Goal: Browse casually

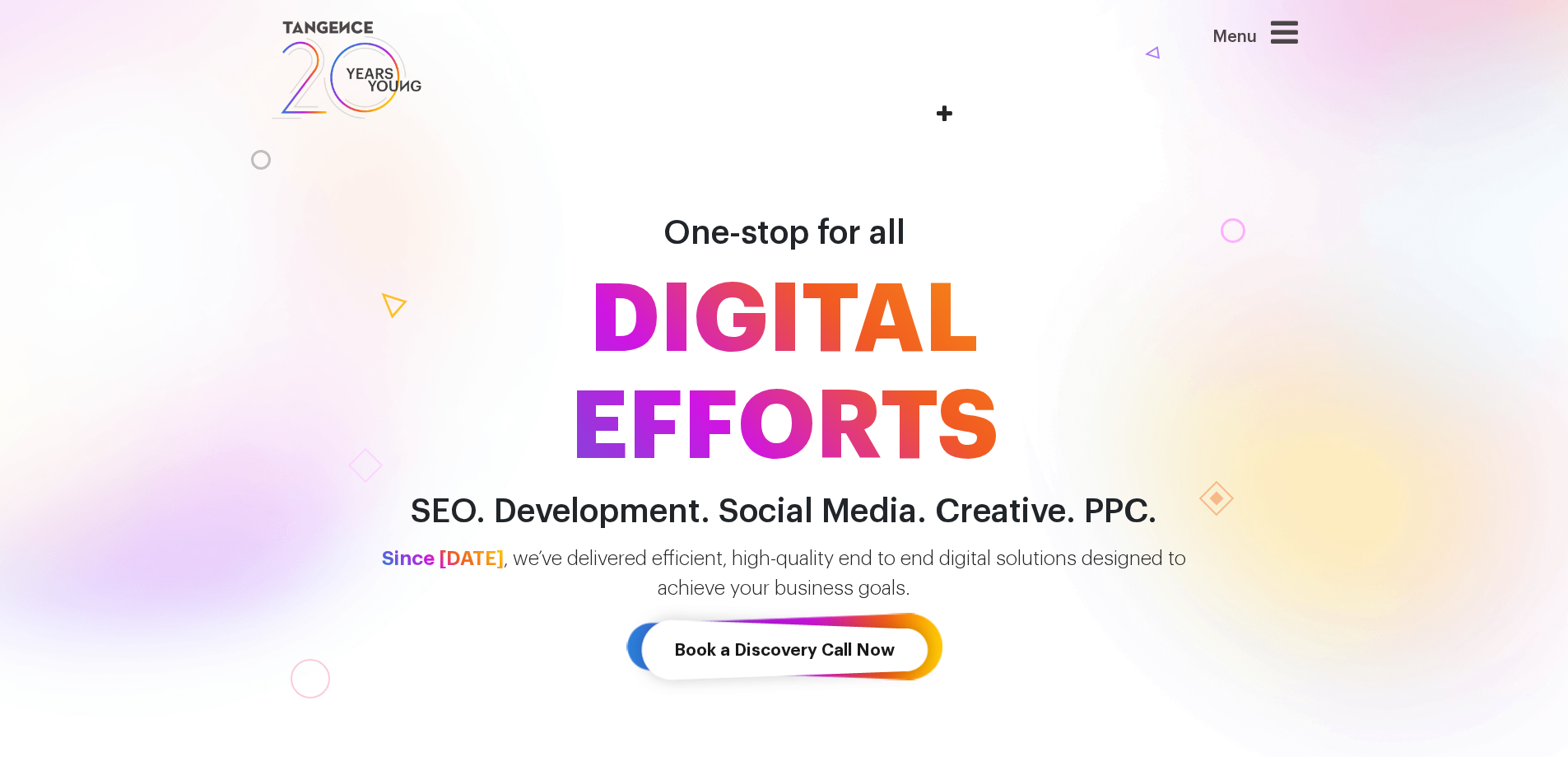
drag, startPoint x: 1322, startPoint y: 26, endPoint x: 1296, endPoint y: 39, distance: 29.1
click at [1307, 35] on header "Menu" at bounding box center [784, 70] width 1568 height 140
click at [1296, 39] on icon at bounding box center [1284, 31] width 27 height 31
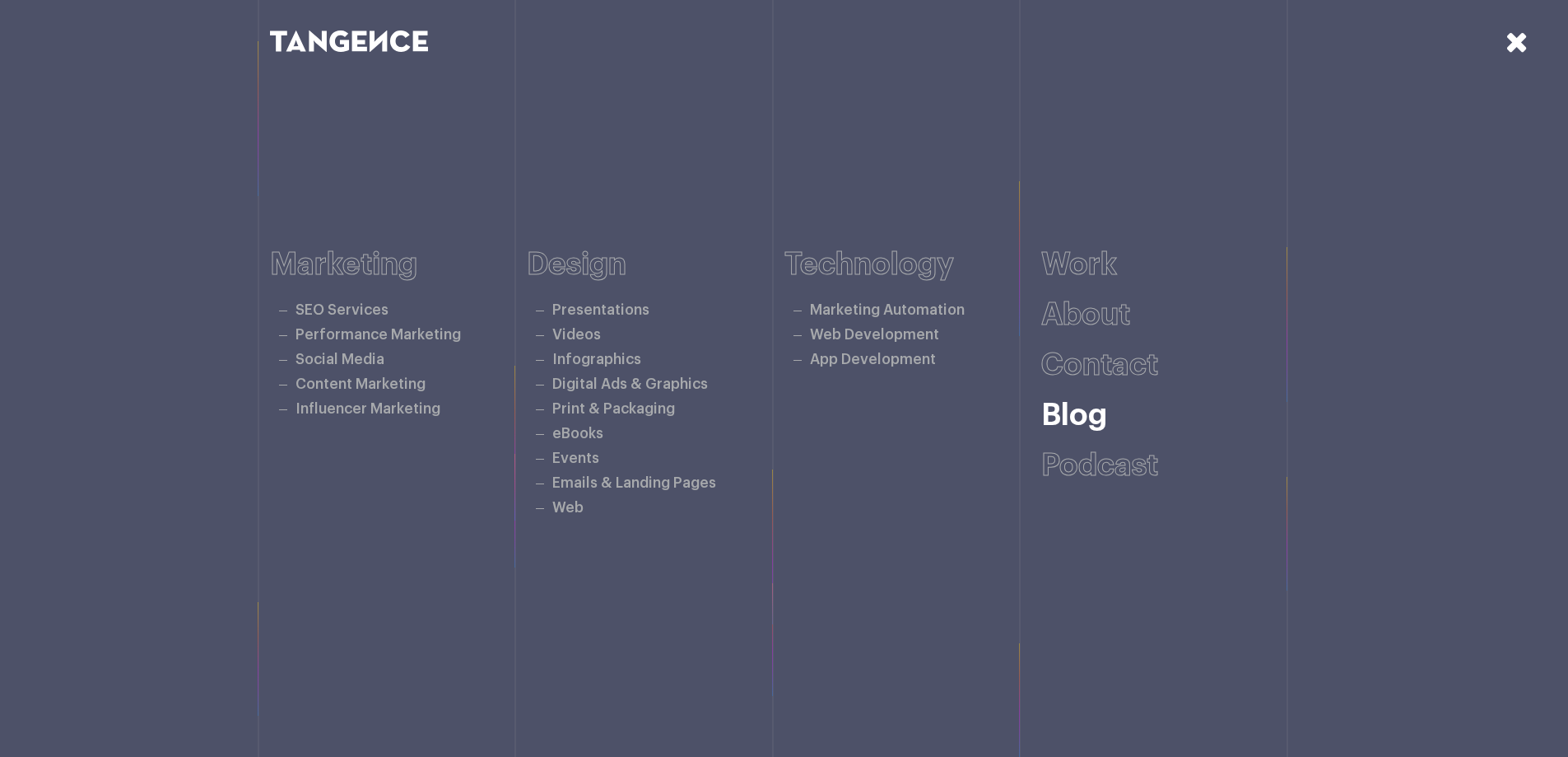
click at [1048, 416] on link "Blog" at bounding box center [1074, 415] width 66 height 30
click at [232, 153] on div "Marketing SEO Services Performance Marketing Social Media Content Marketing Inf…" at bounding box center [784, 384] width 1568 height 605
click at [1522, 50] on icon at bounding box center [1517, 41] width 23 height 29
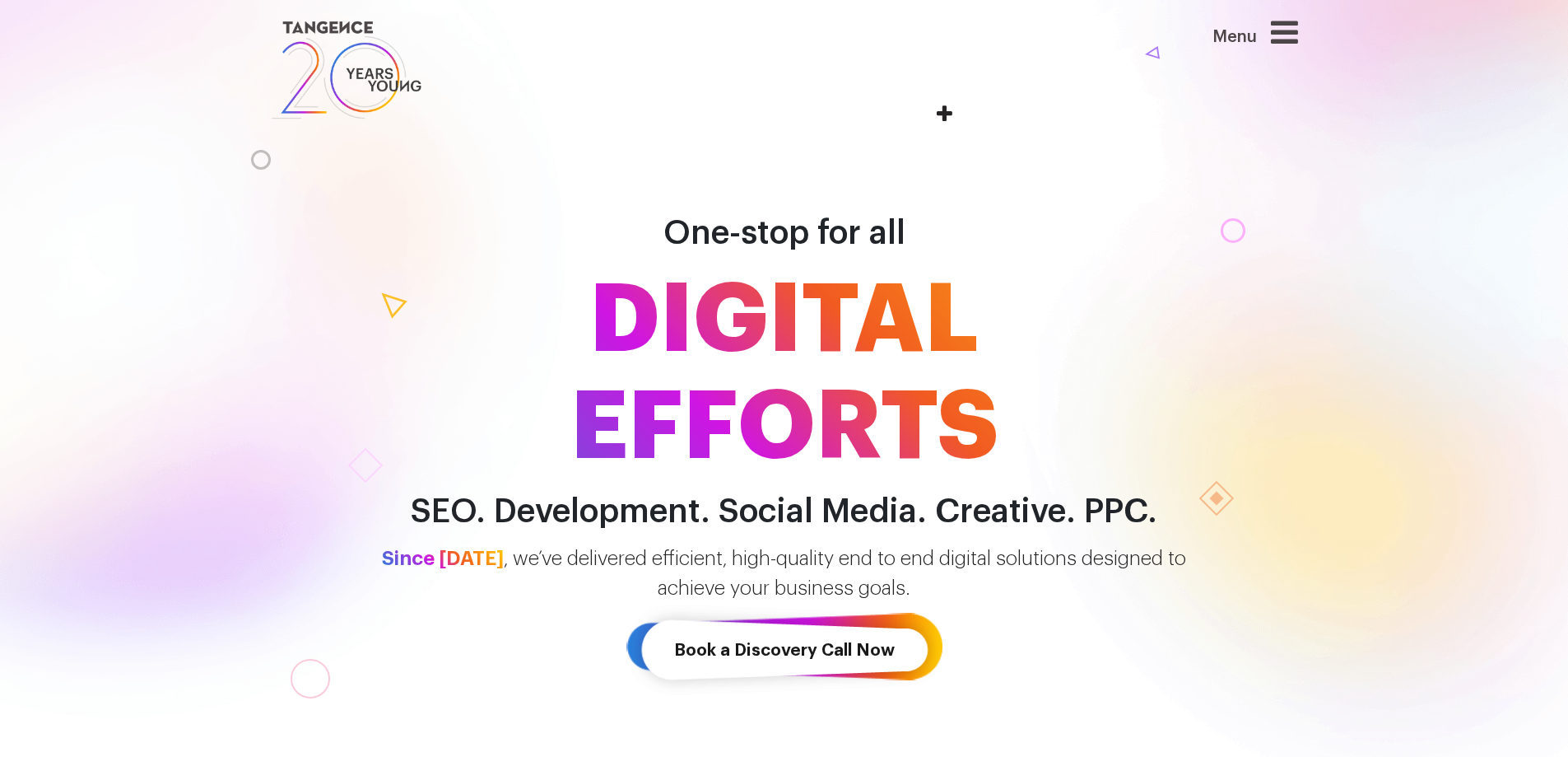
click at [1522, 50] on header "Menu" at bounding box center [784, 70] width 1568 height 140
click at [1297, 33] on icon at bounding box center [1284, 31] width 27 height 31
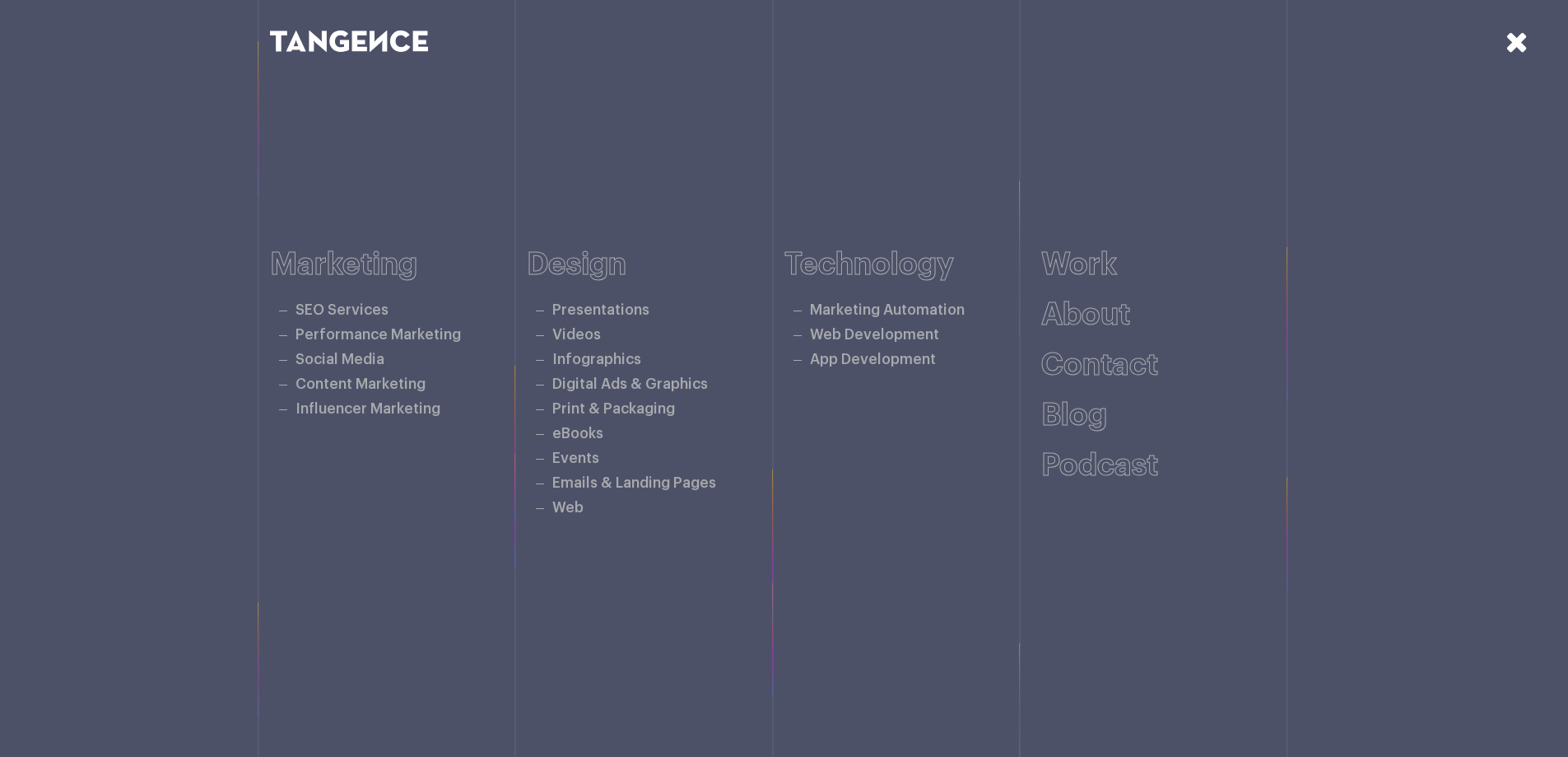
click at [1520, 42] on icon at bounding box center [1517, 41] width 23 height 29
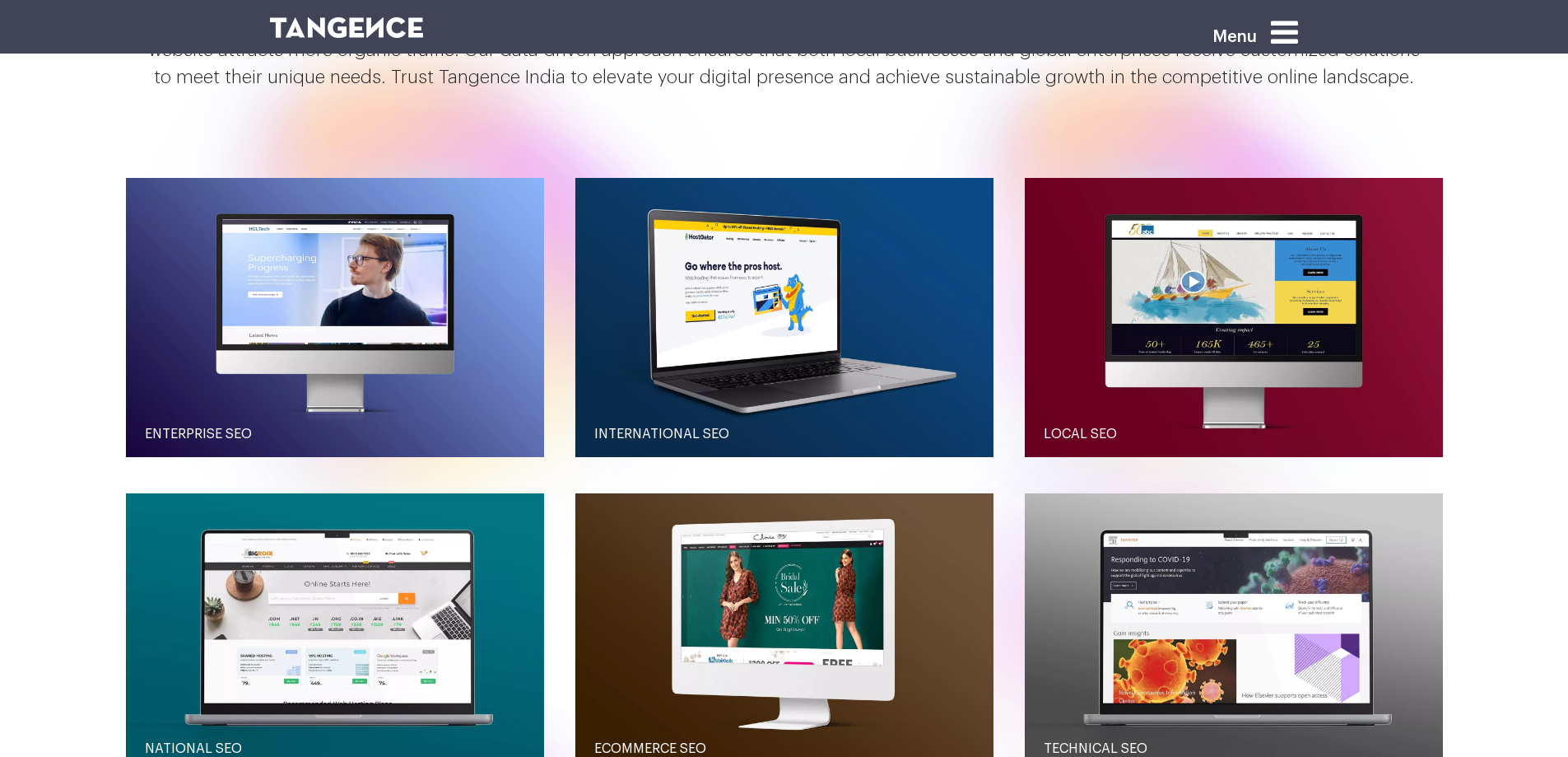
scroll to position [1841, 0]
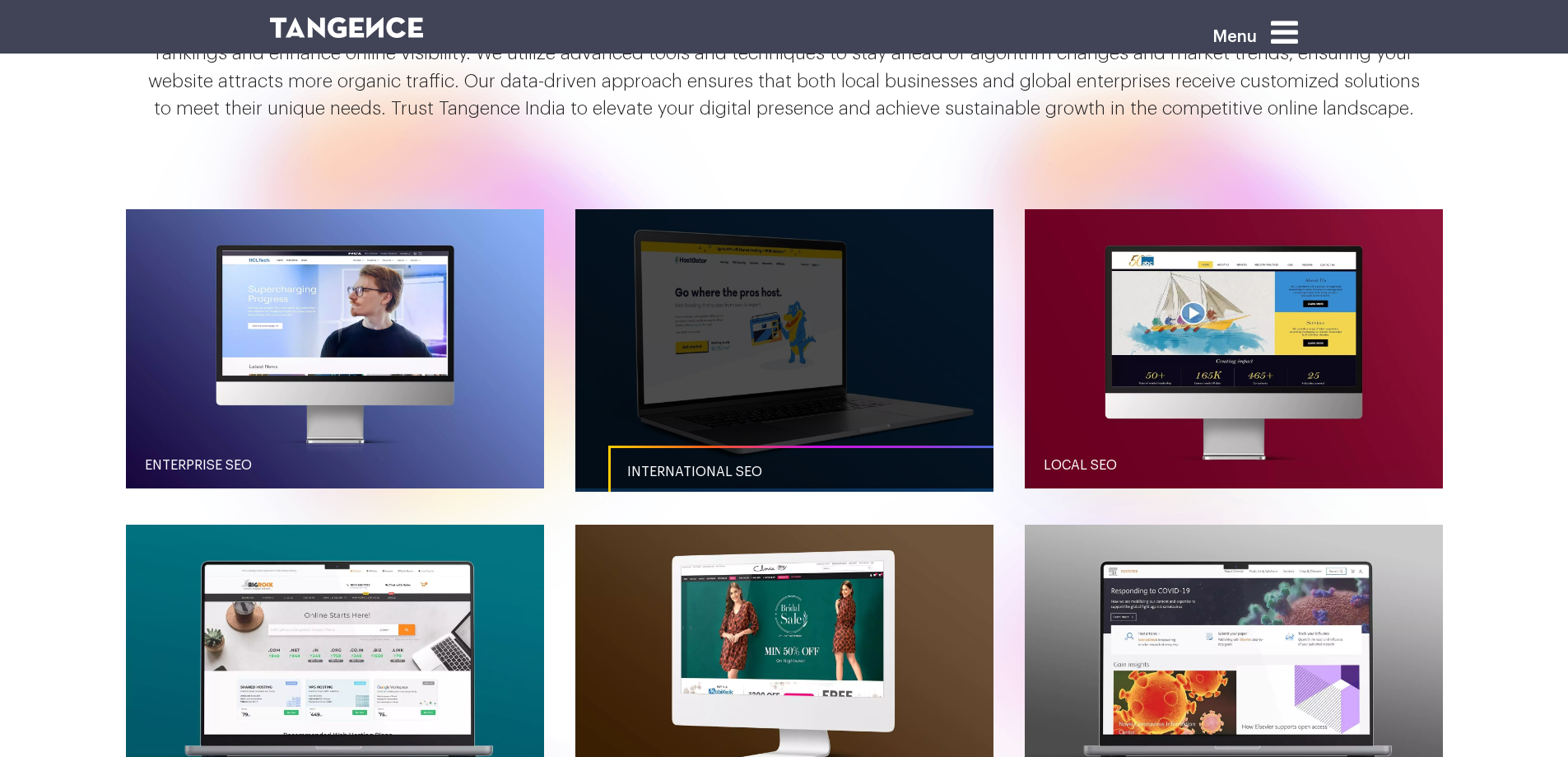
click at [697, 253] on link "button" at bounding box center [784, 348] width 418 height 279
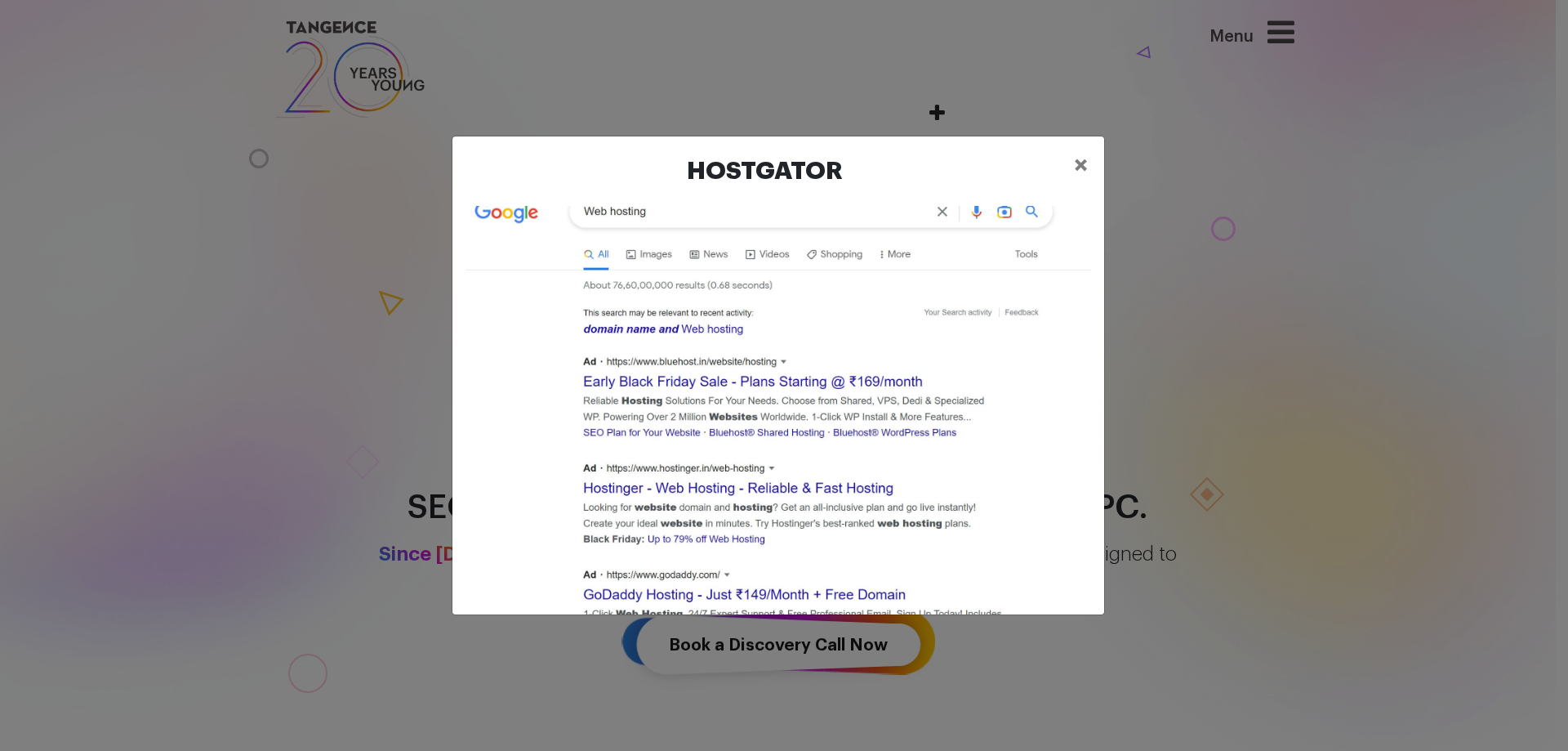
scroll to position [81, 0]
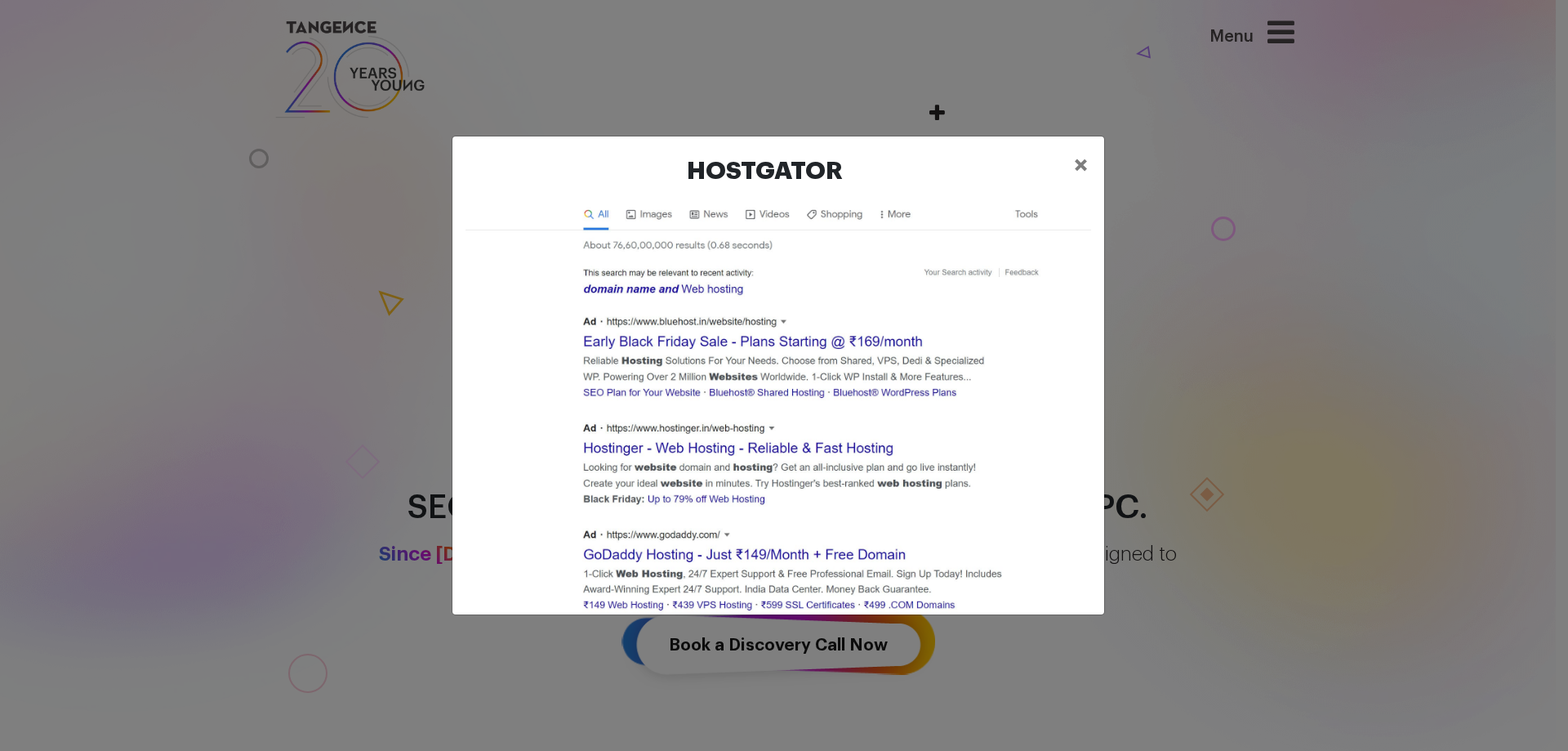
click at [1137, 191] on div "Hostgator ×" at bounding box center [784, 376] width 1568 height 751
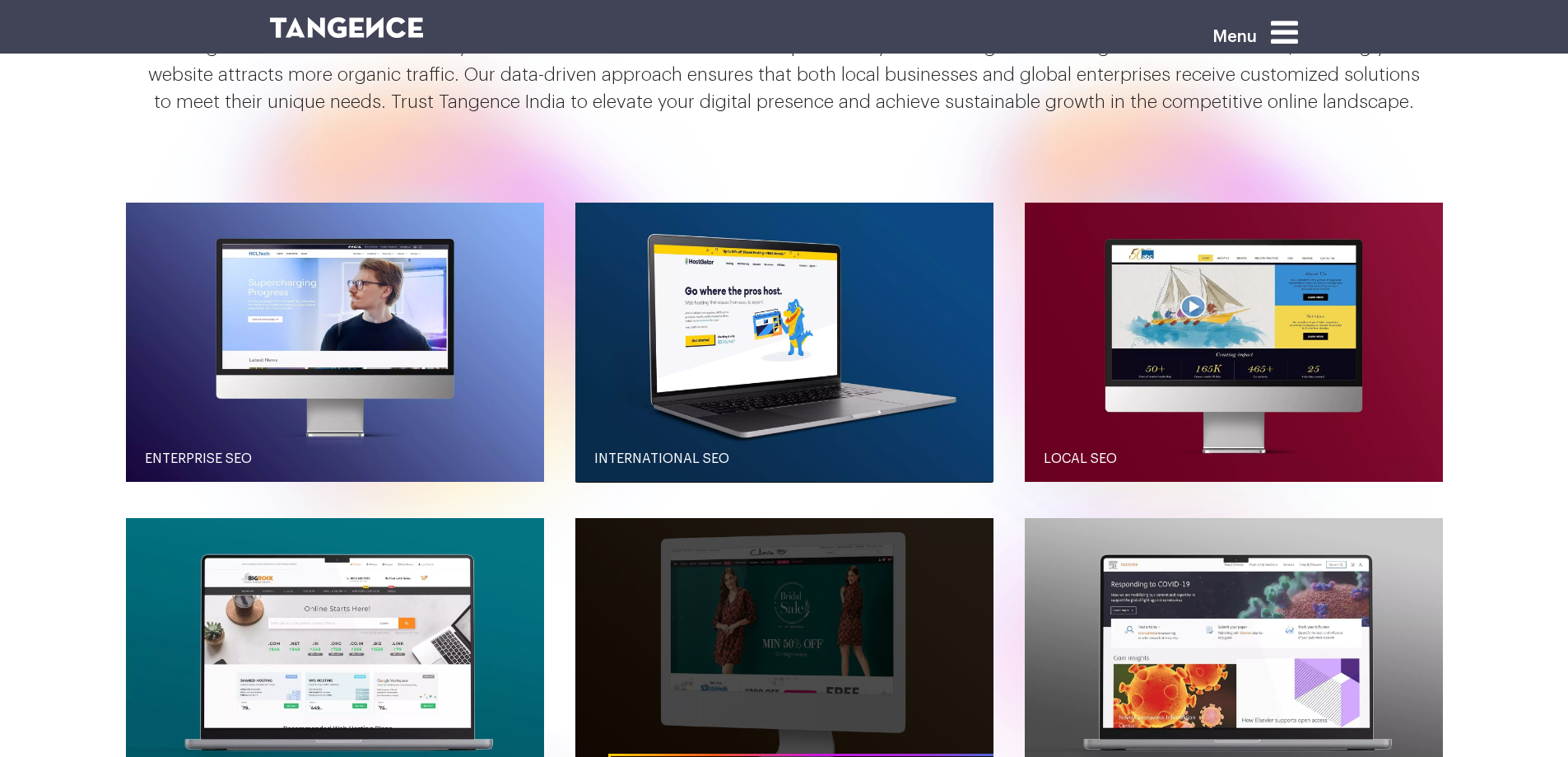
scroll to position [2153, 0]
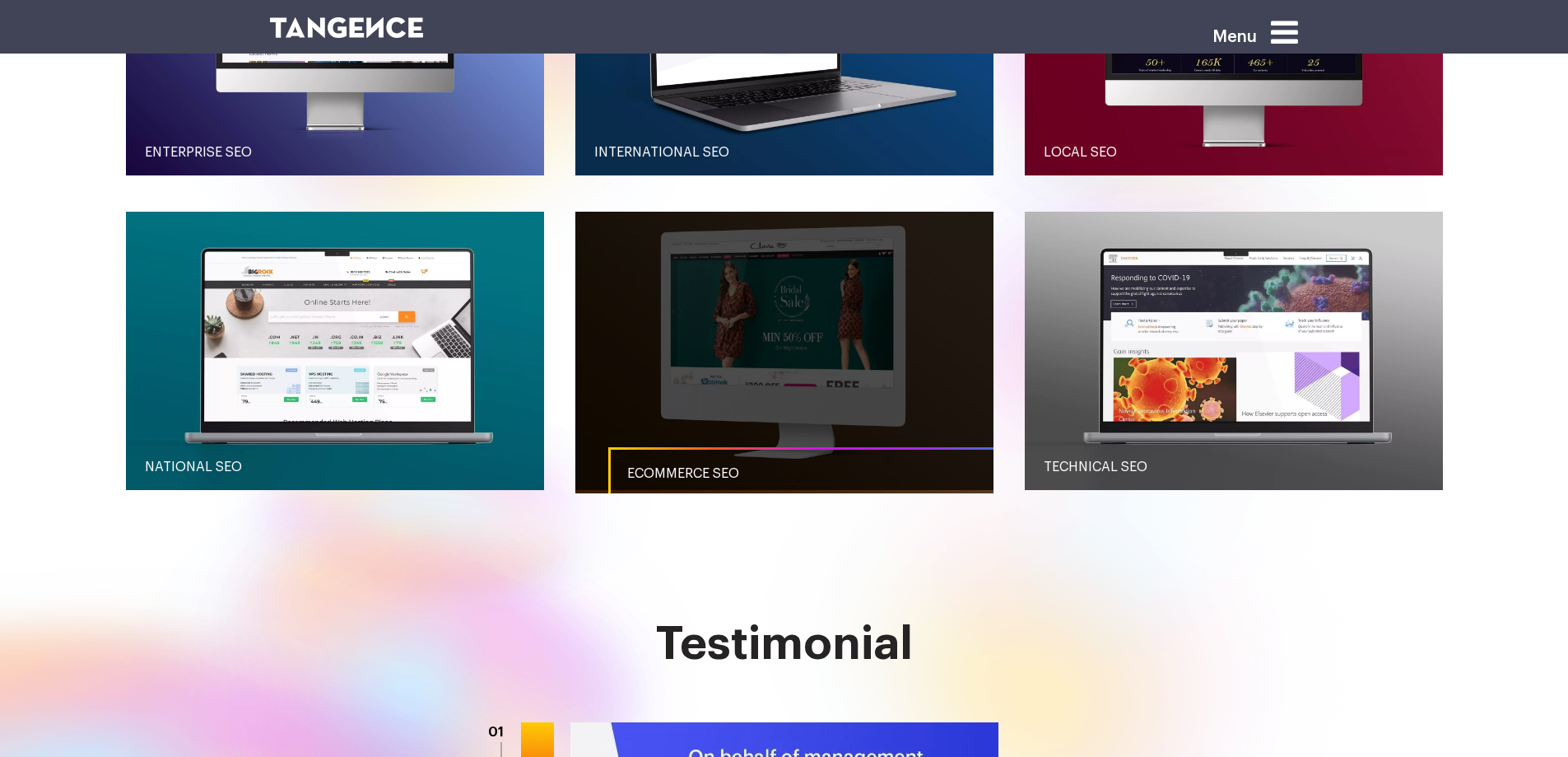
click at [706, 365] on link "button" at bounding box center [784, 351] width 418 height 279
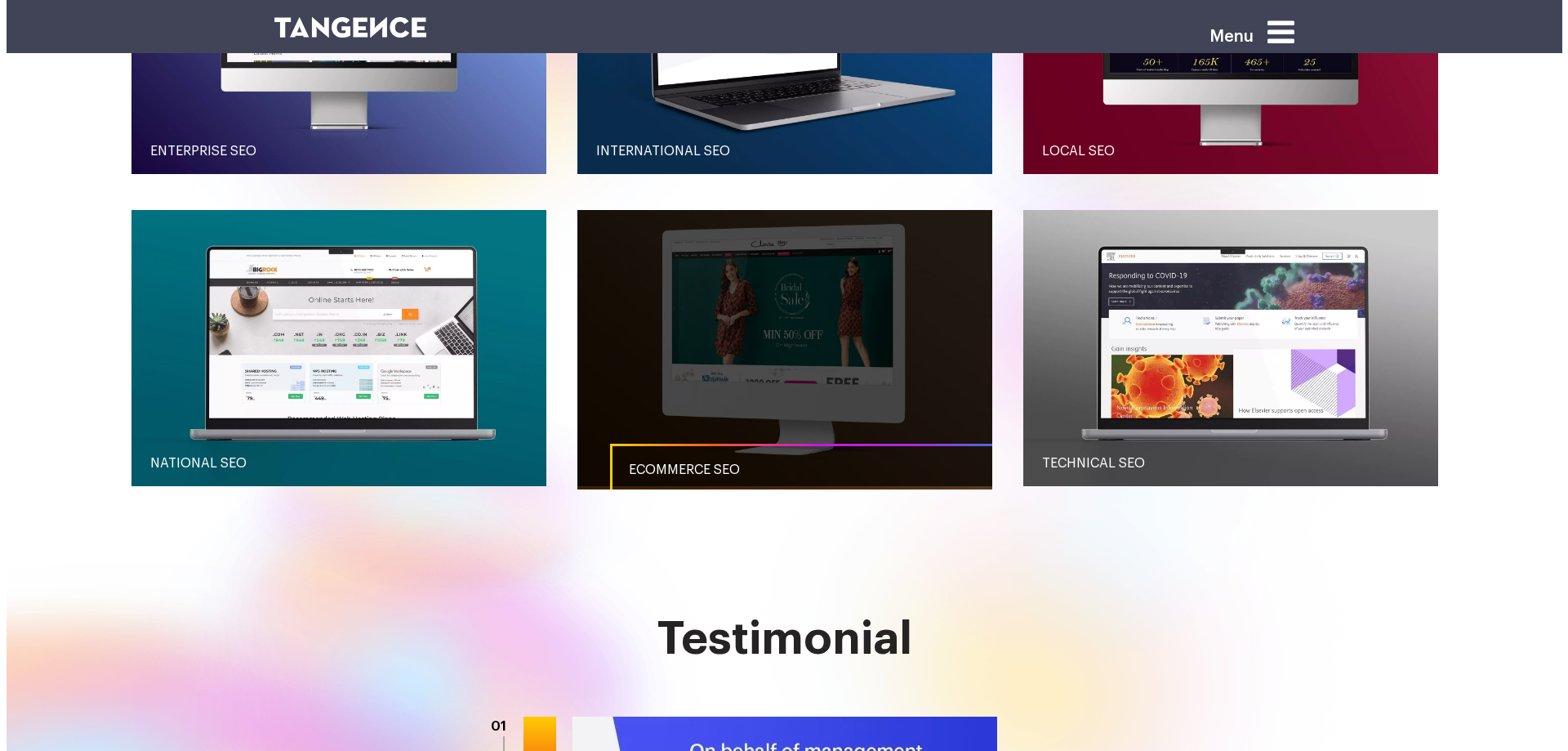
scroll to position [0, 0]
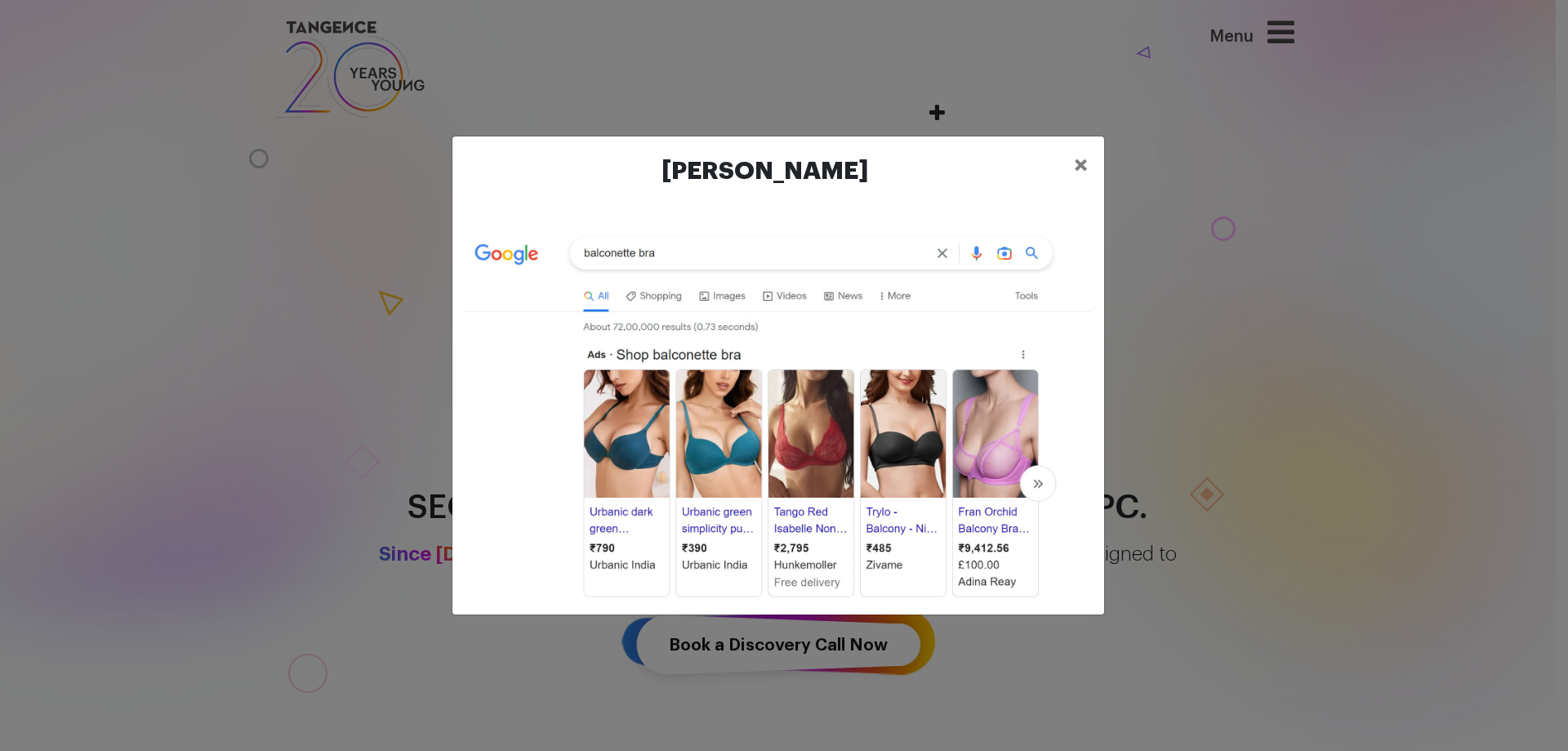
click at [279, 282] on div "[PERSON_NAME] ×" at bounding box center [784, 376] width 1568 height 751
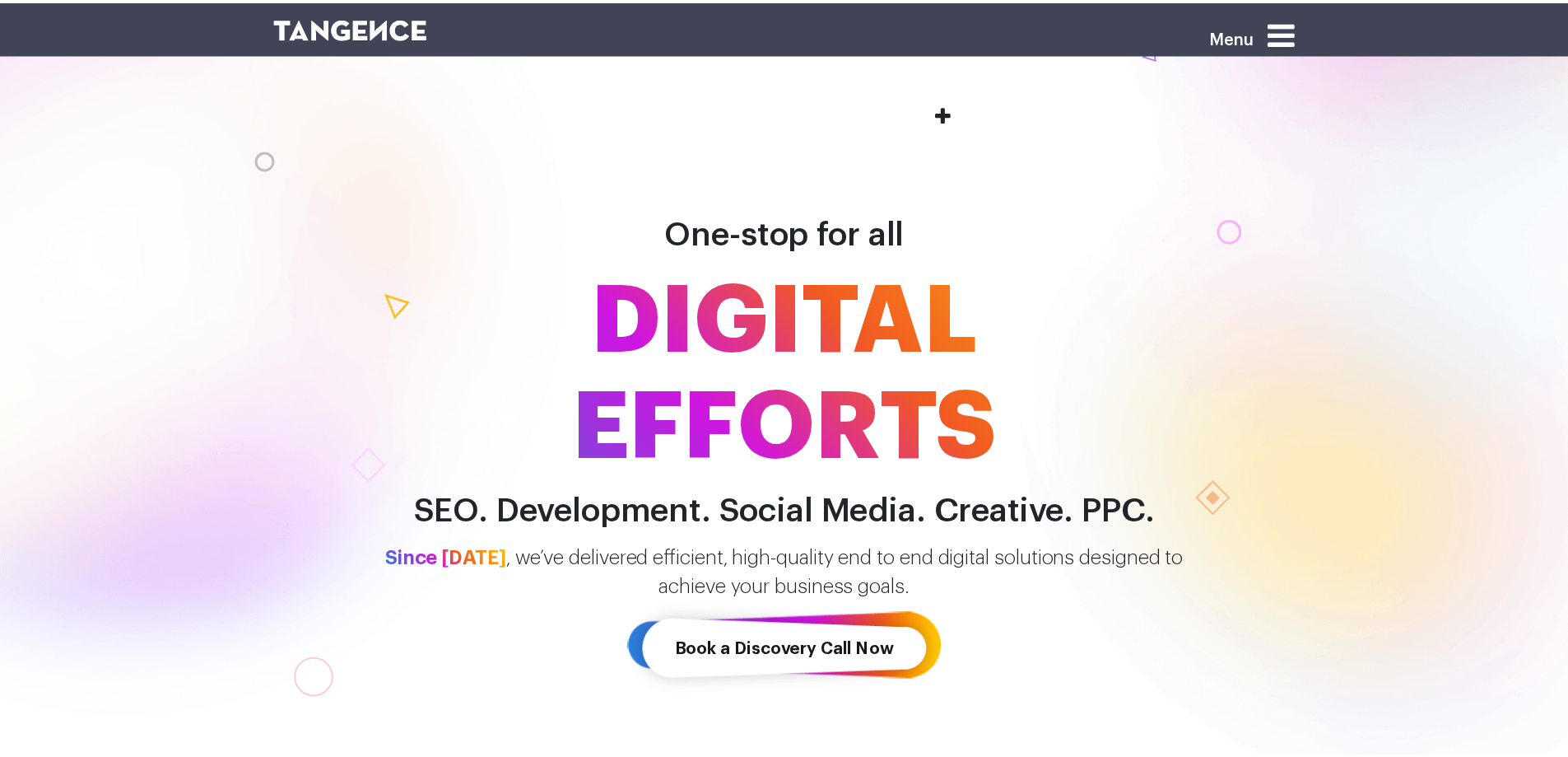
scroll to position [2057, 0]
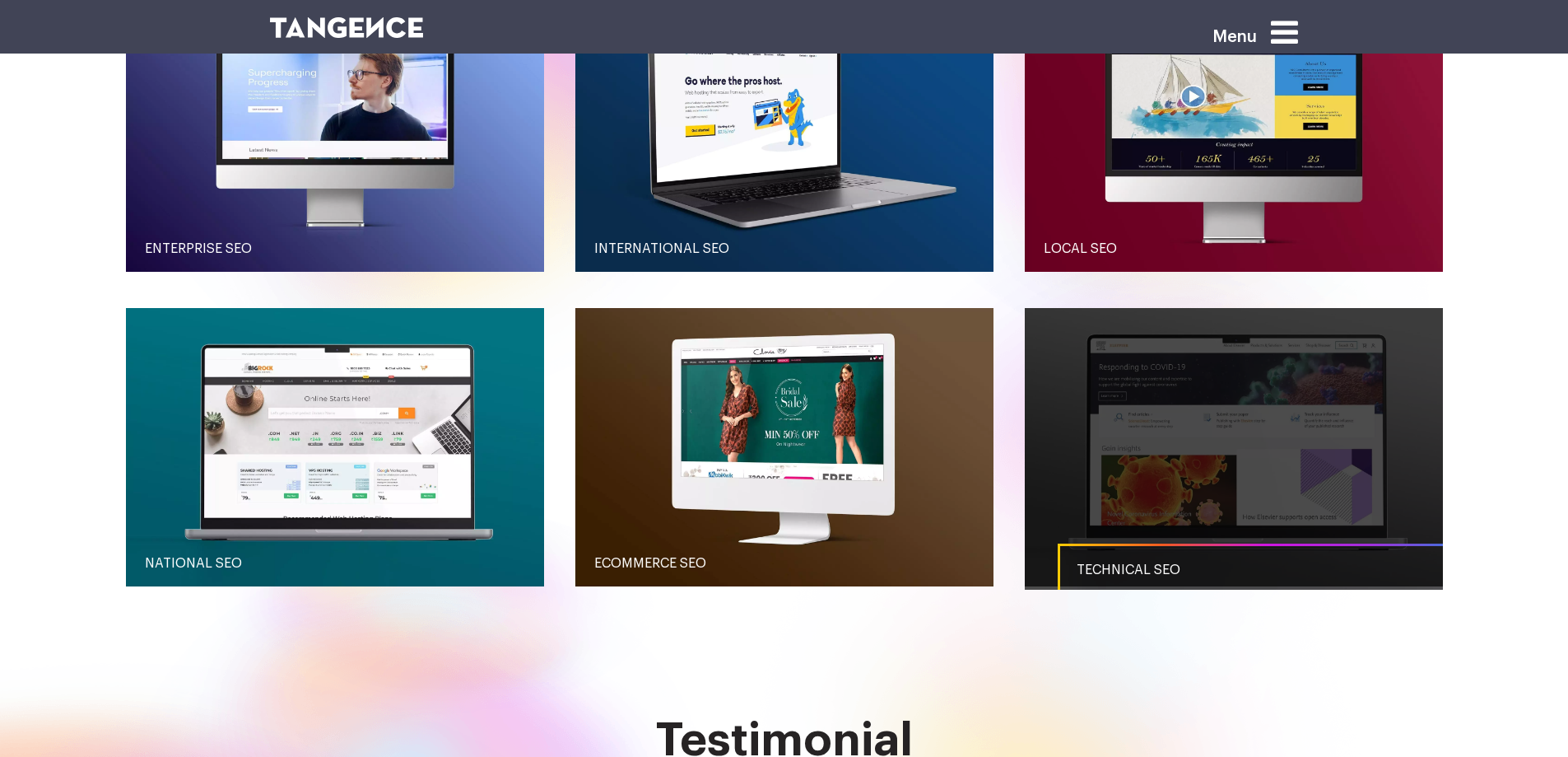
click at [1235, 385] on link "button" at bounding box center [1234, 447] width 418 height 279
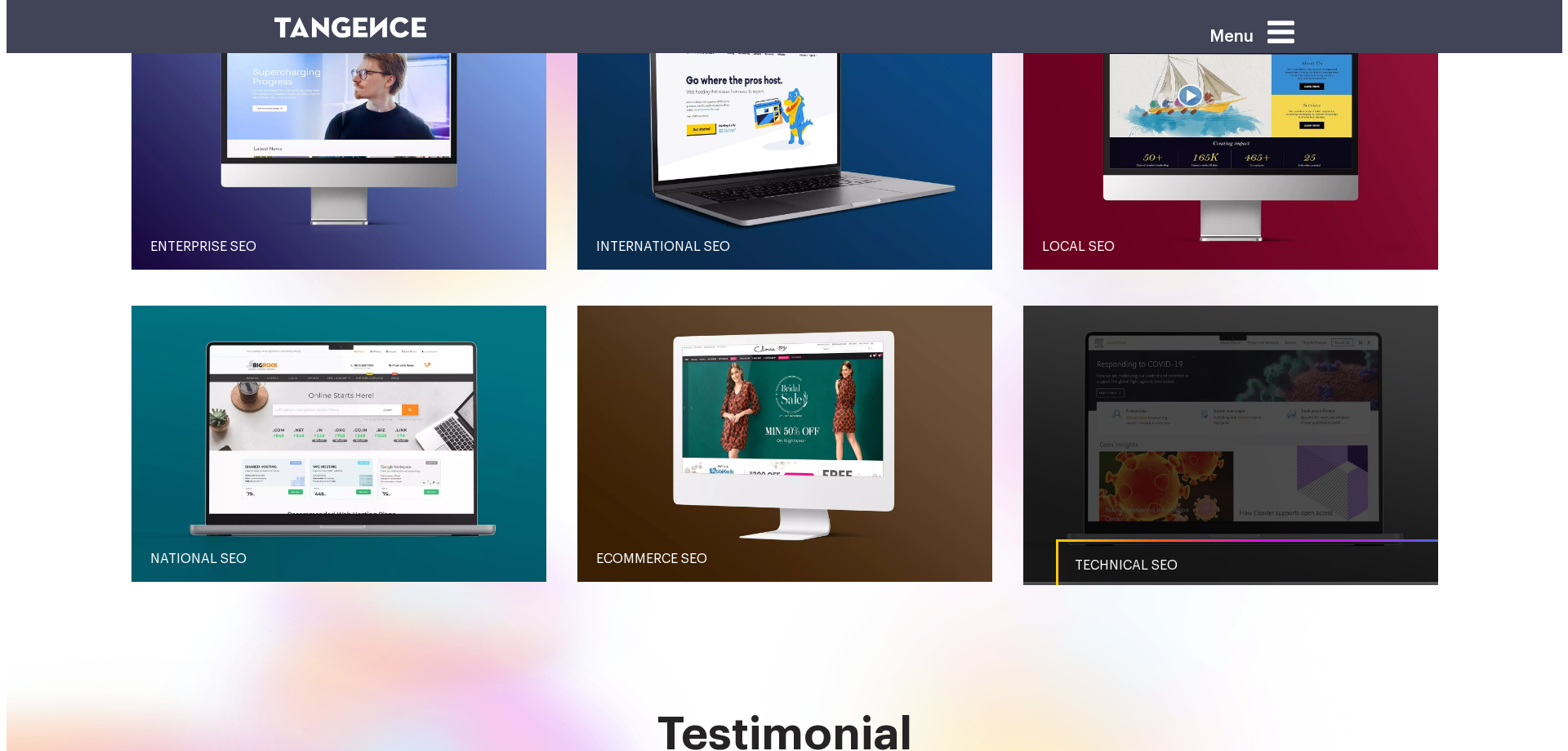
scroll to position [0, 0]
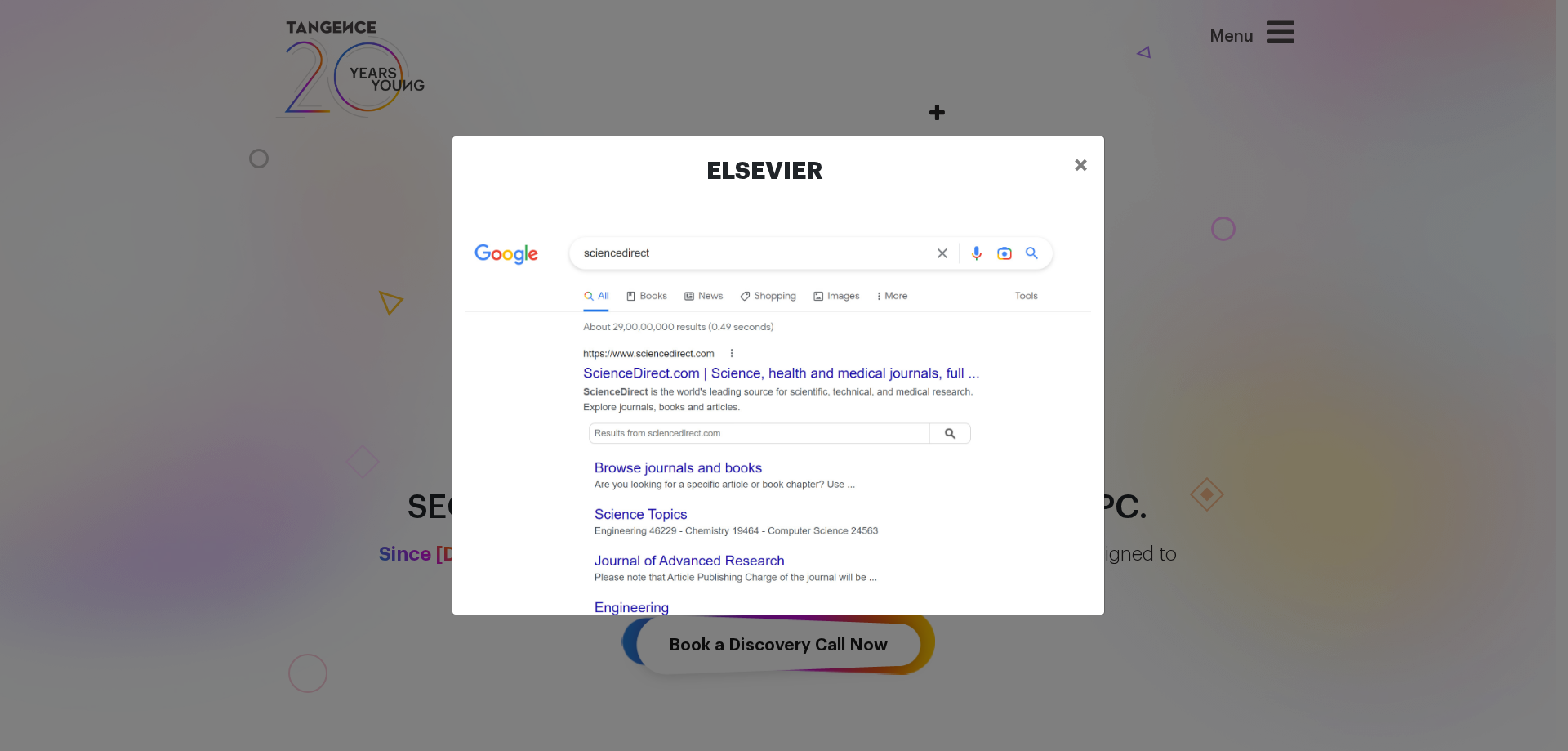
click at [1225, 382] on div "Elsevier ×" at bounding box center [784, 376] width 1568 height 751
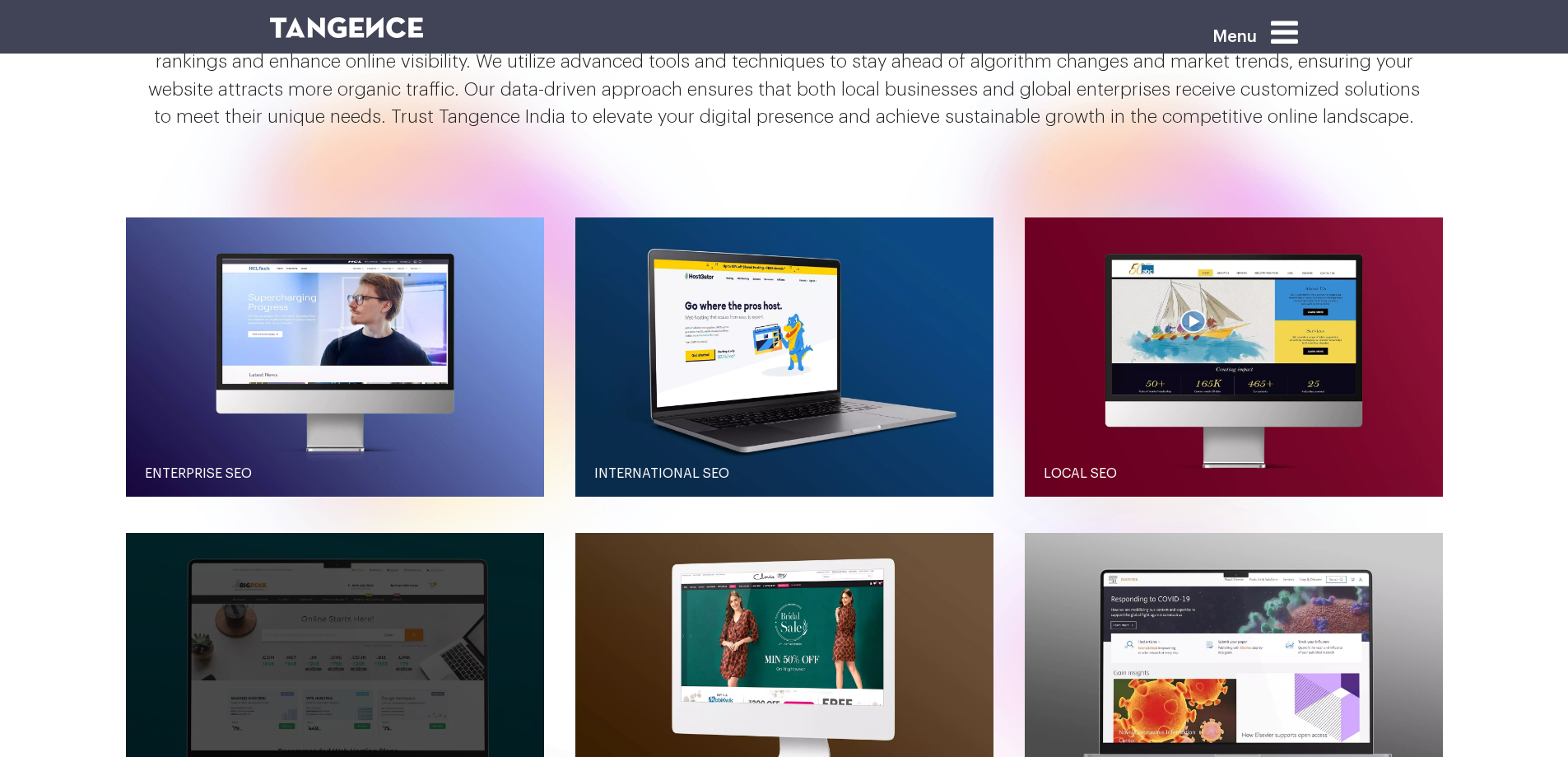
scroll to position [1810, 0]
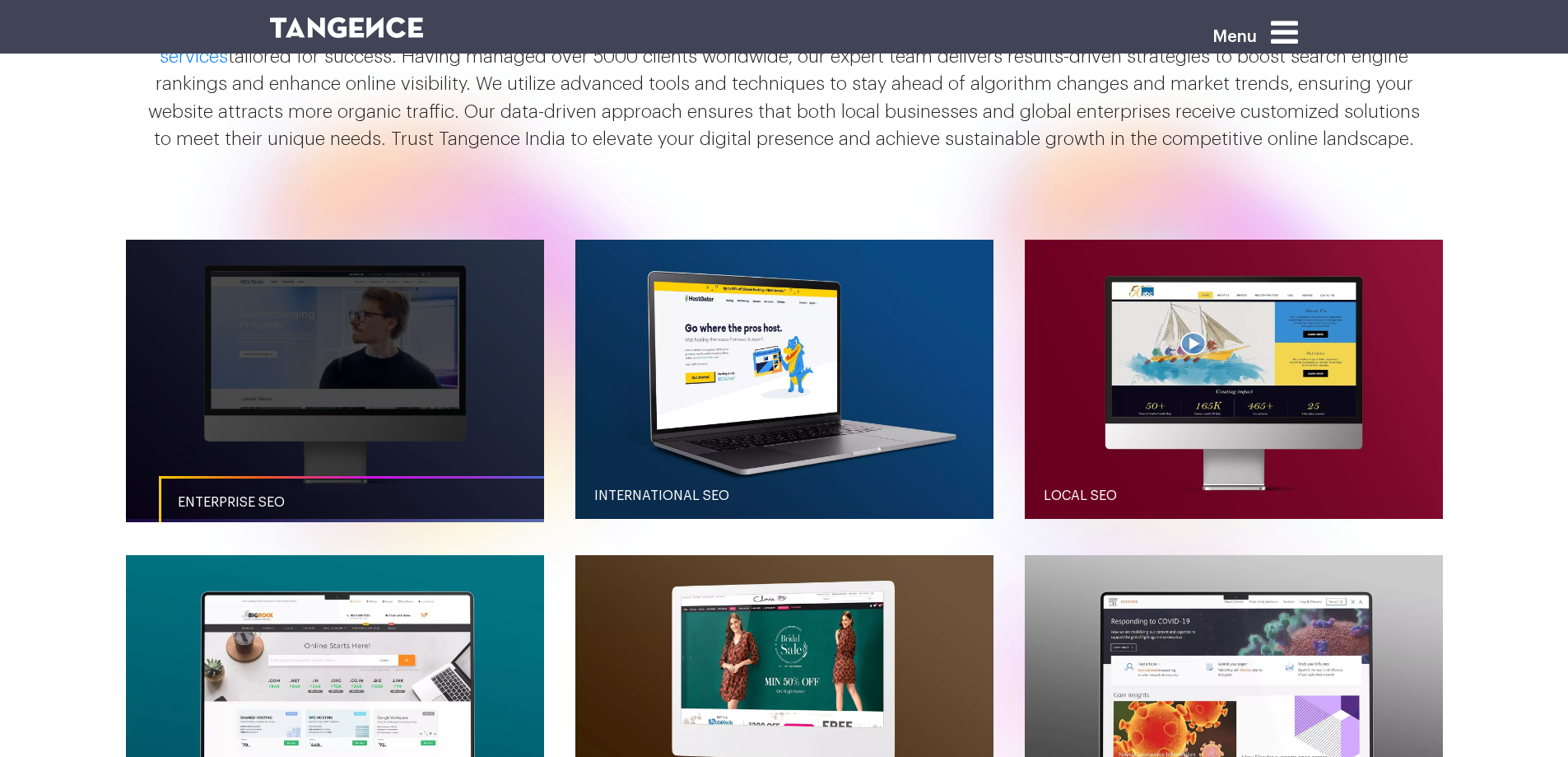
click at [377, 394] on link "button" at bounding box center [335, 378] width 418 height 279
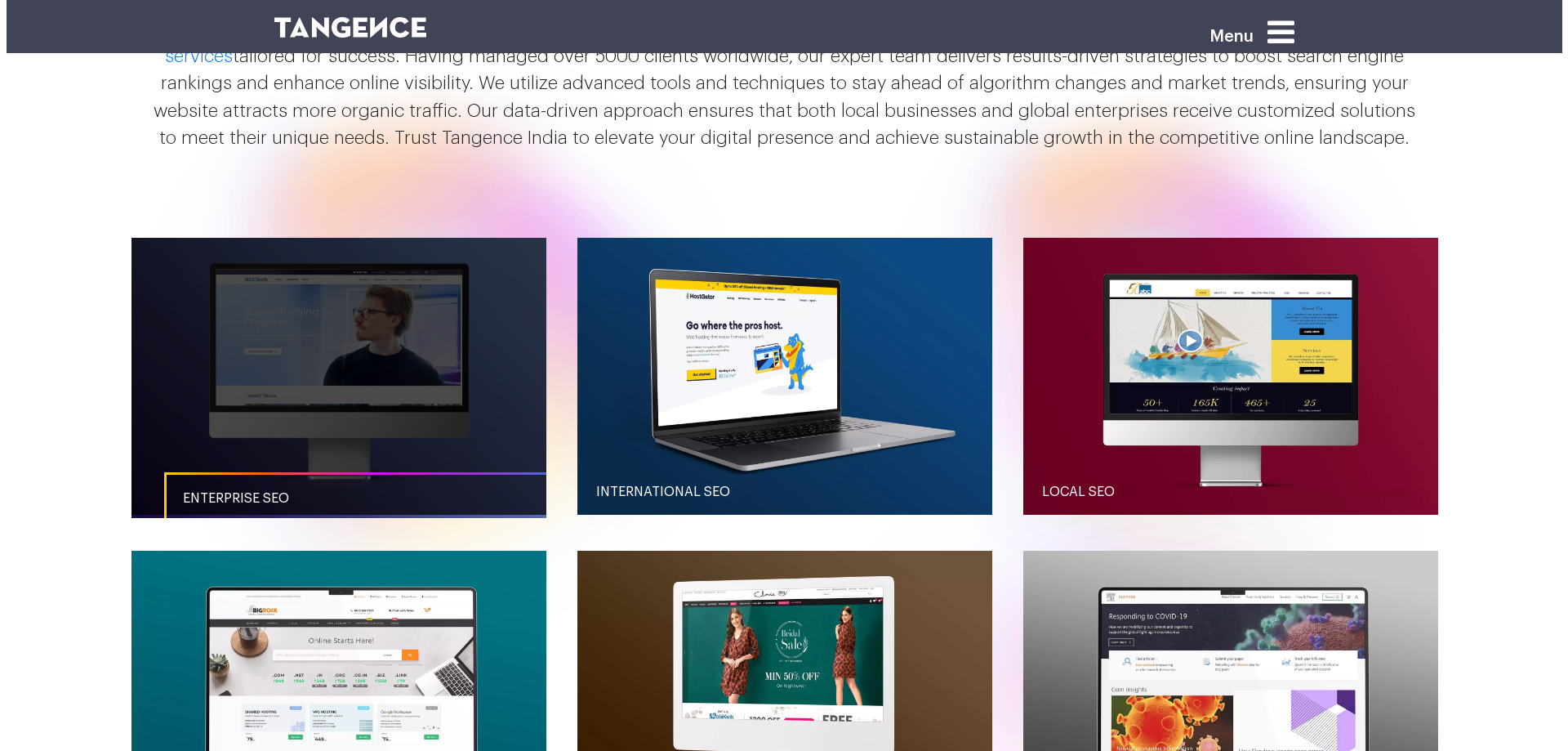
scroll to position [0, 0]
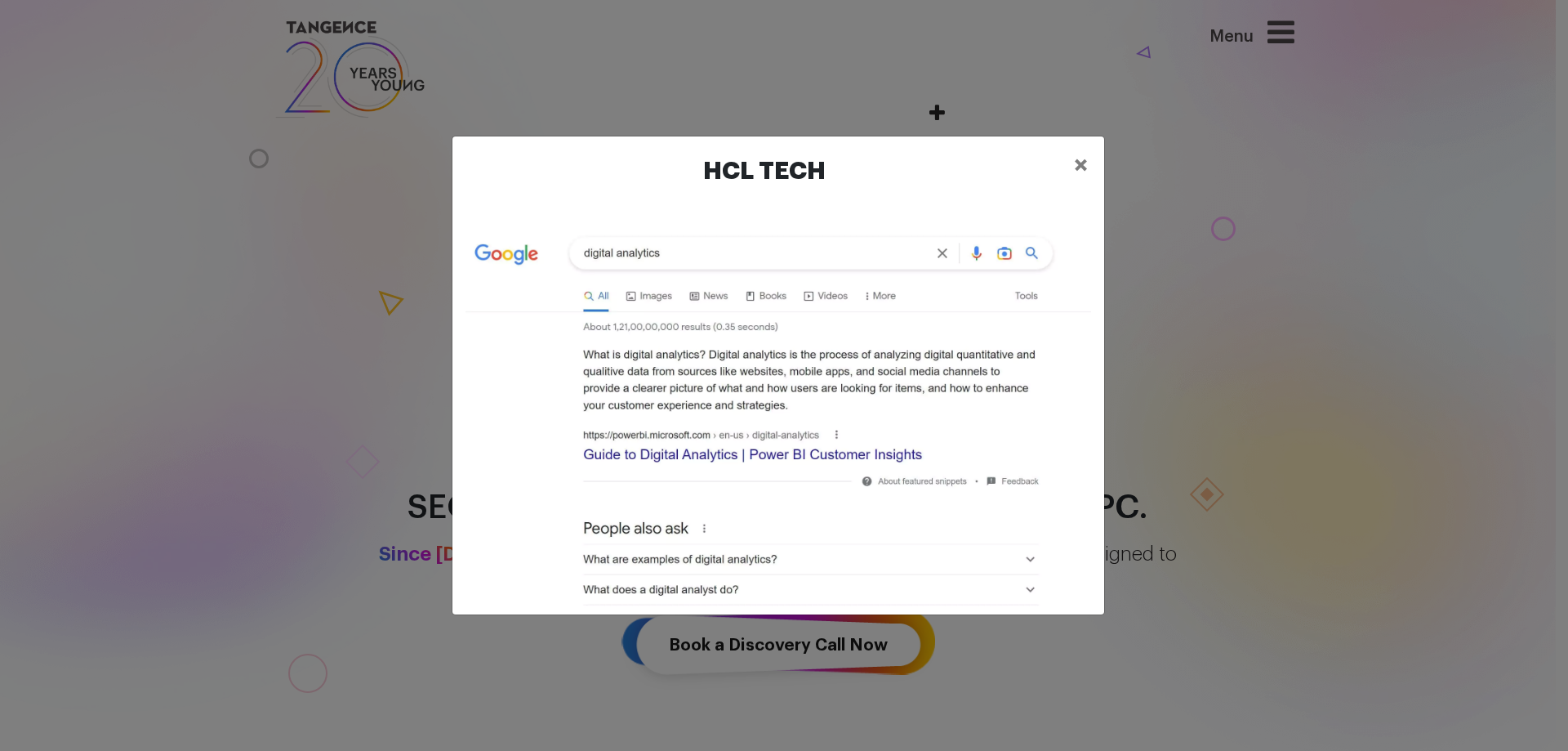
click at [1256, 353] on div "HCL Tech ×" at bounding box center [784, 376] width 1568 height 751
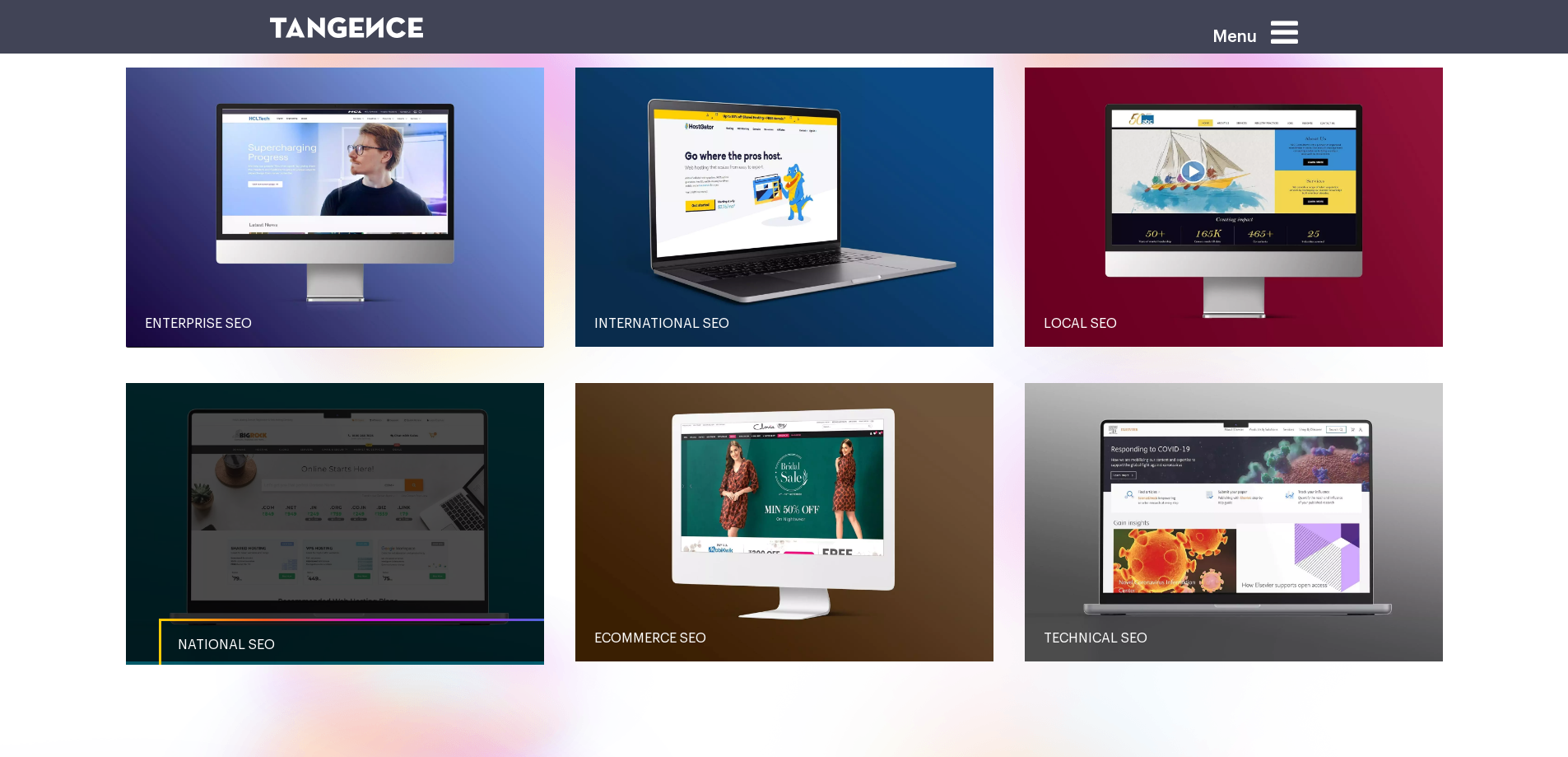
scroll to position [1989, 0]
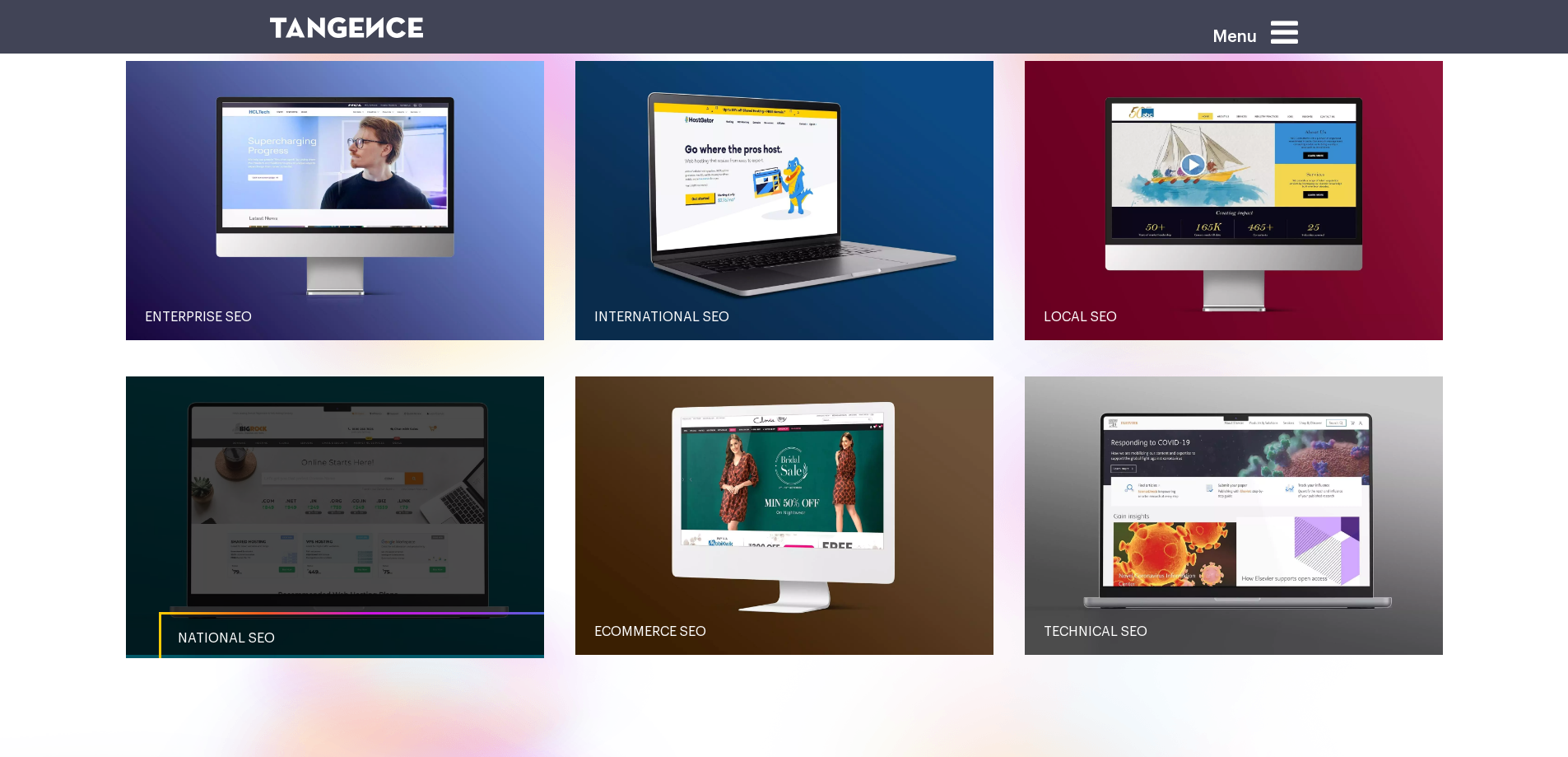
click at [400, 402] on link "button" at bounding box center [335, 516] width 418 height 279
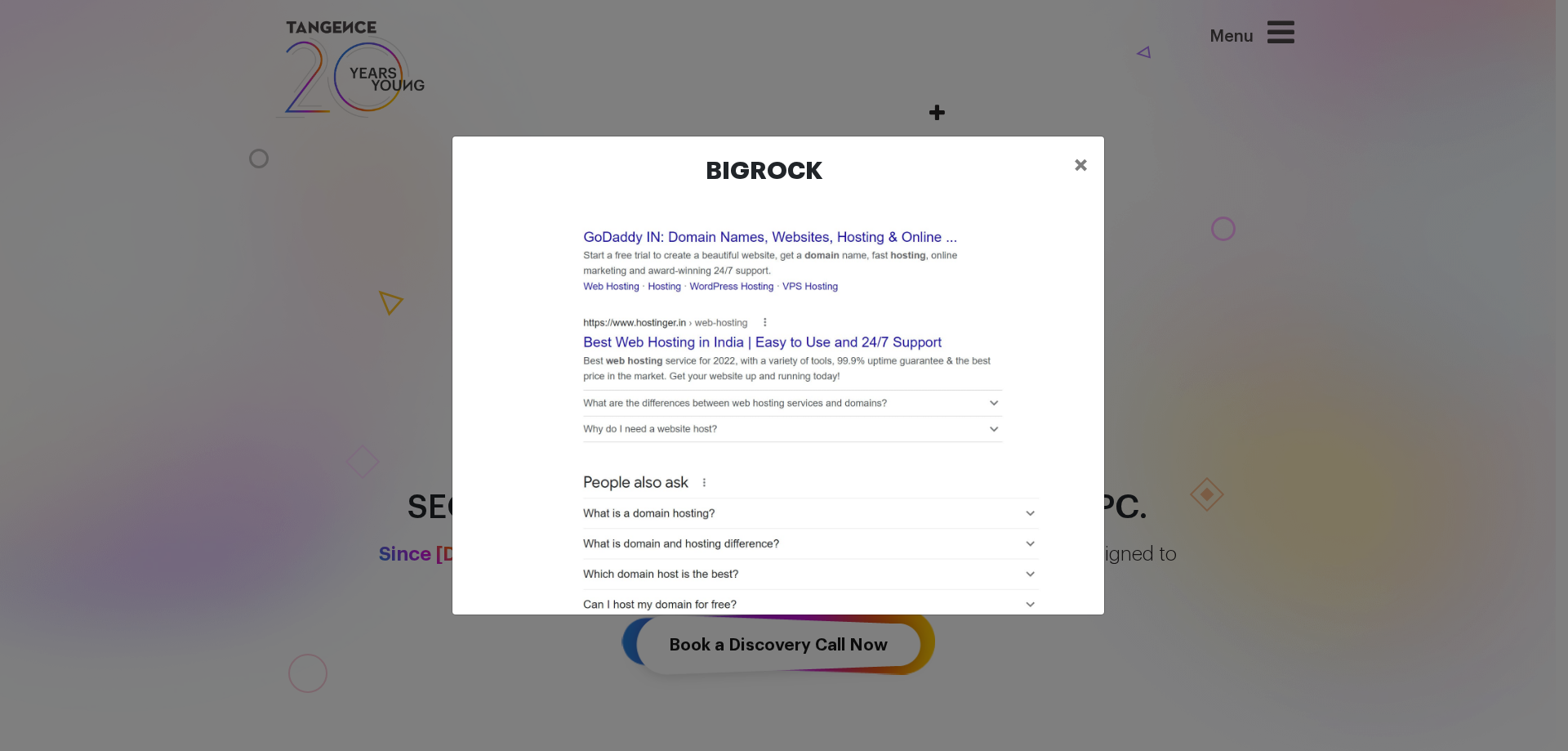
scroll to position [572, 0]
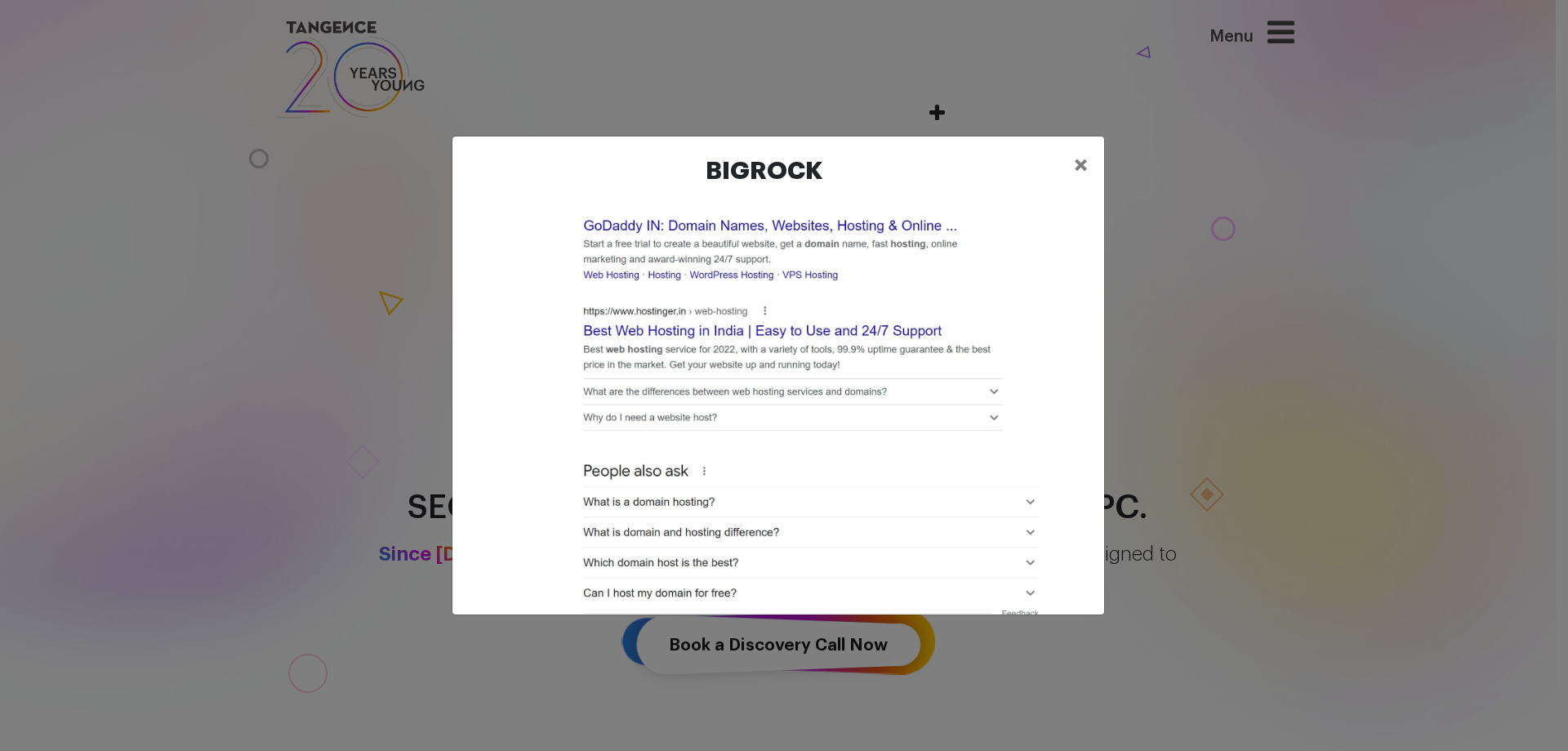
click at [1349, 317] on div "Bigrock ×" at bounding box center [784, 376] width 1568 height 751
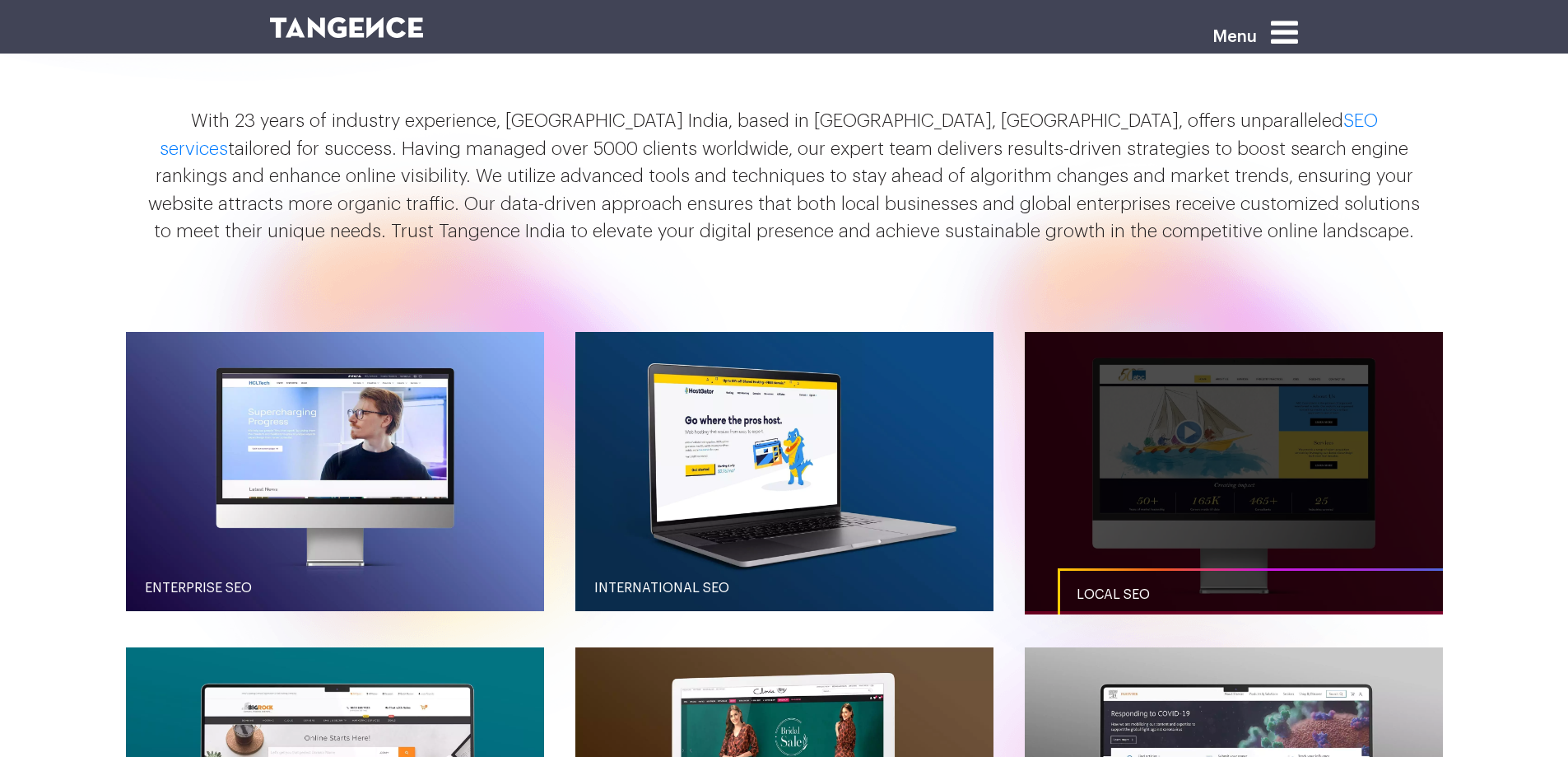
scroll to position [1645, 0]
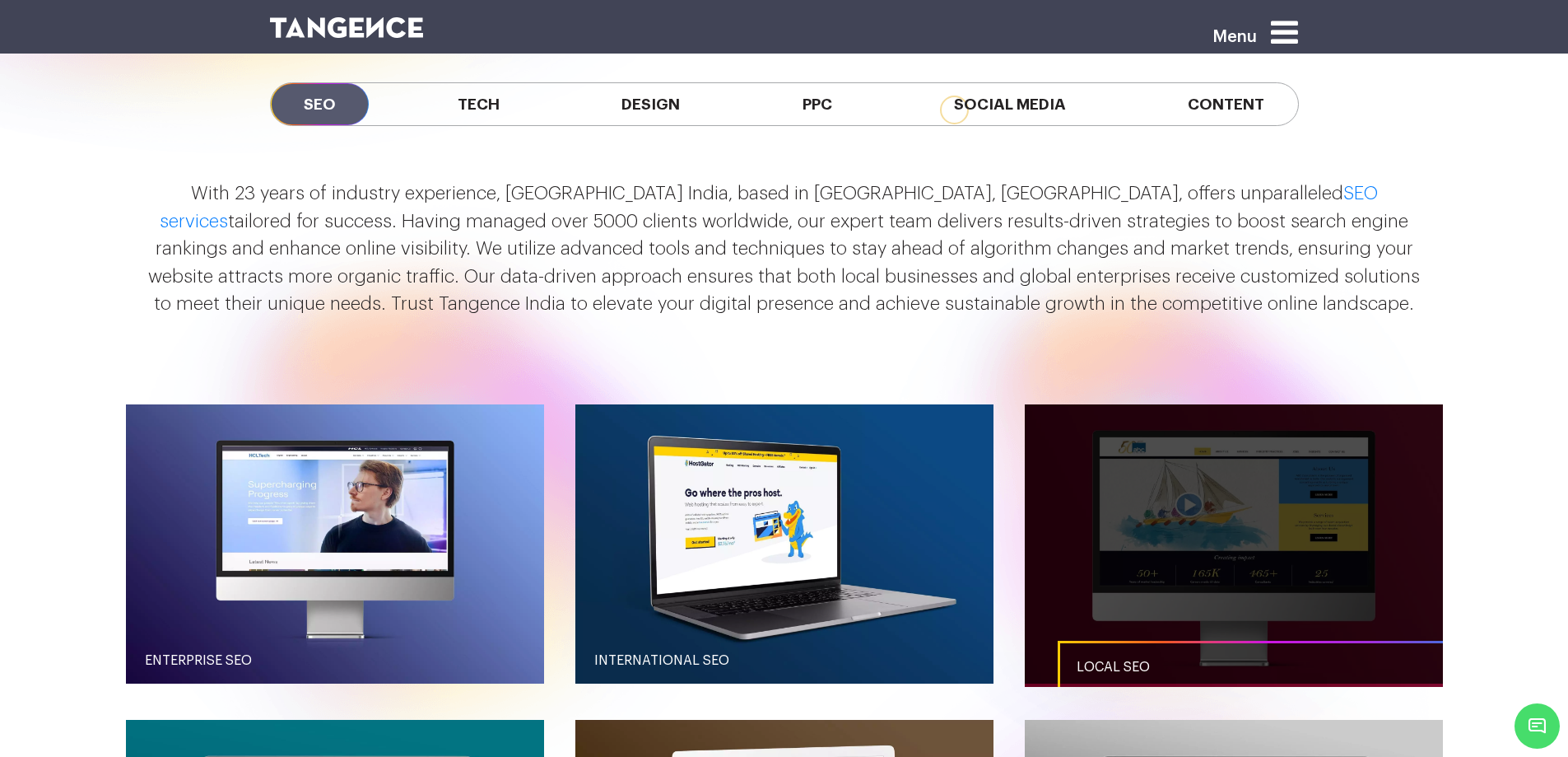
click at [1250, 404] on link "button" at bounding box center [1234, 543] width 418 height 279
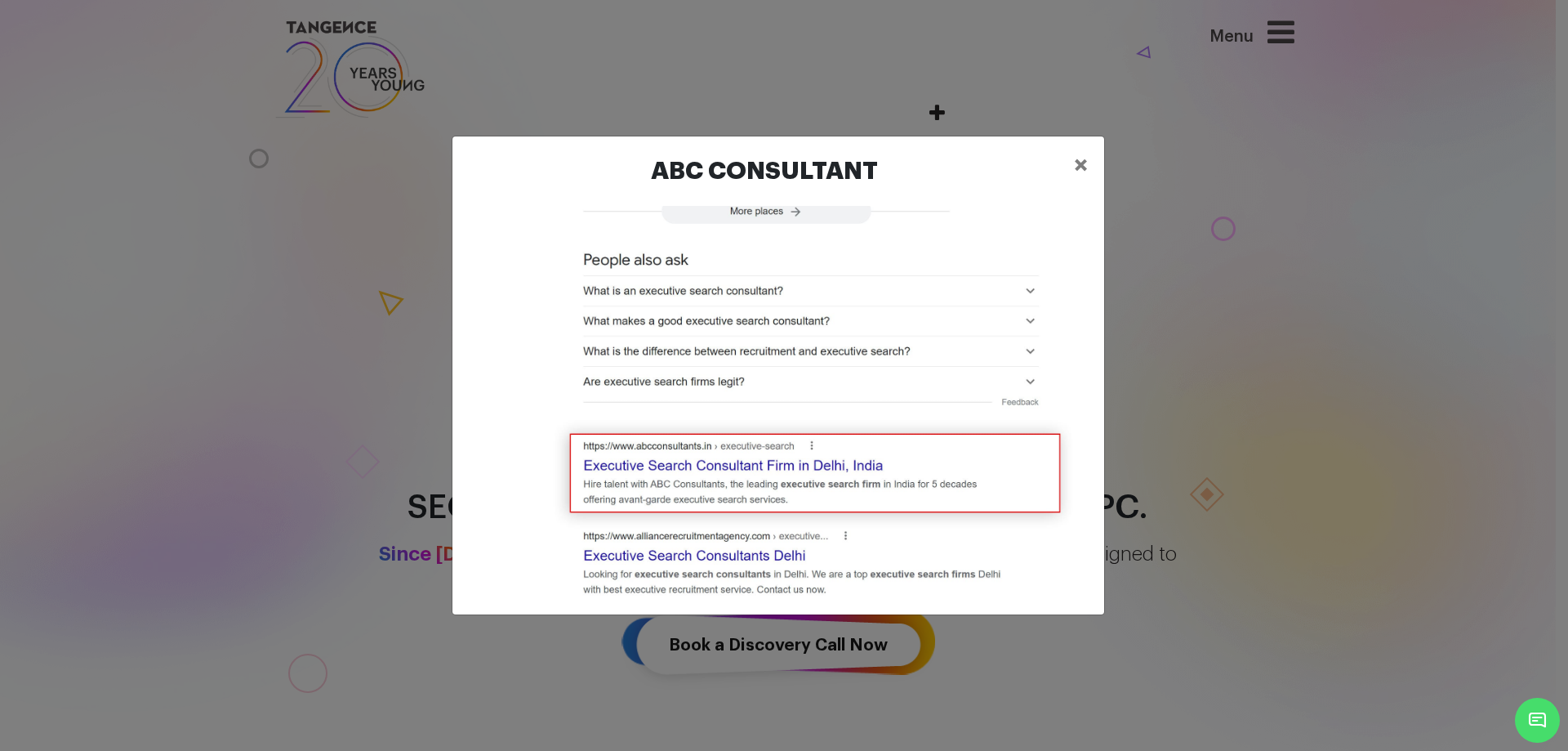
scroll to position [490, 0]
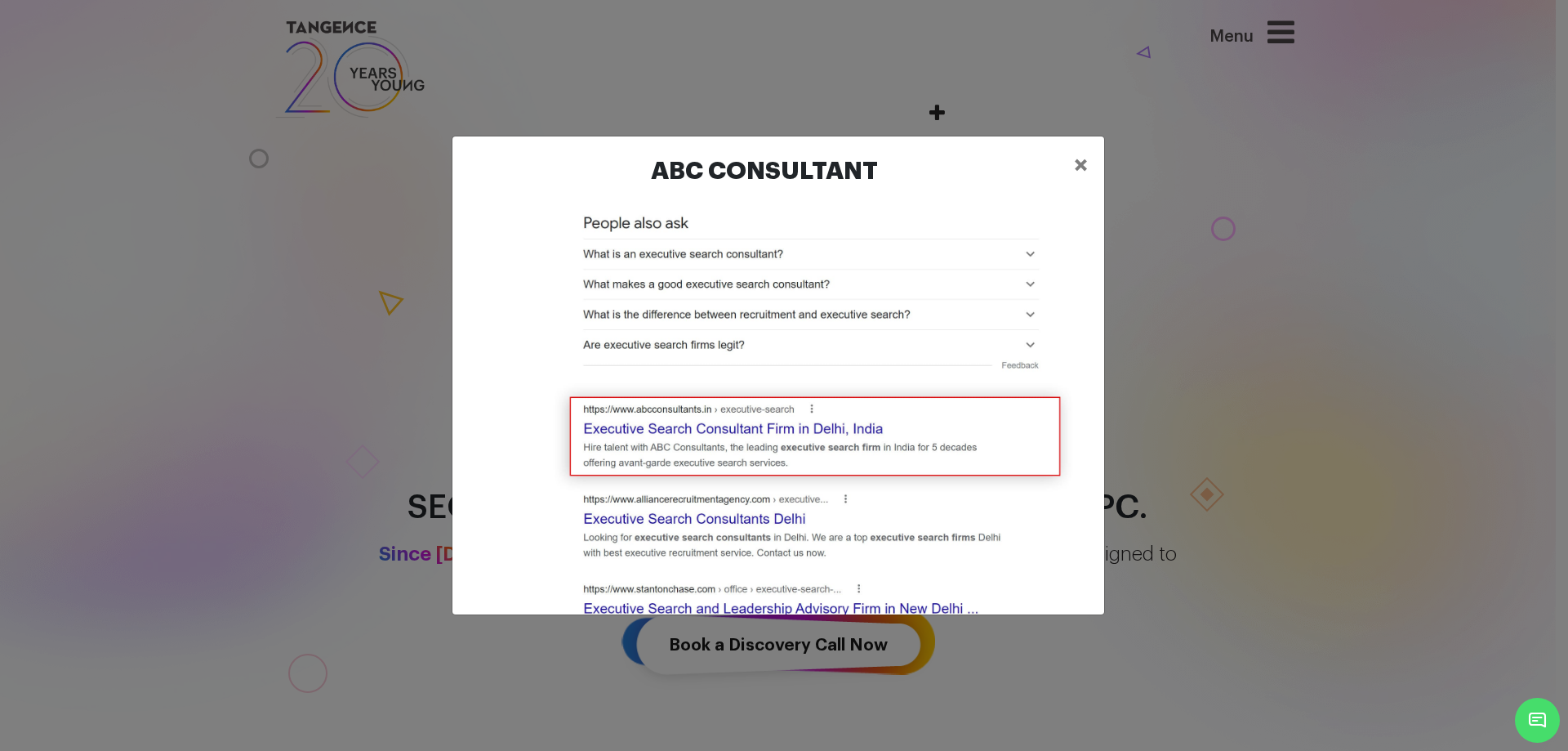
click at [1319, 368] on div "ABC Consultant ×" at bounding box center [784, 376] width 1568 height 751
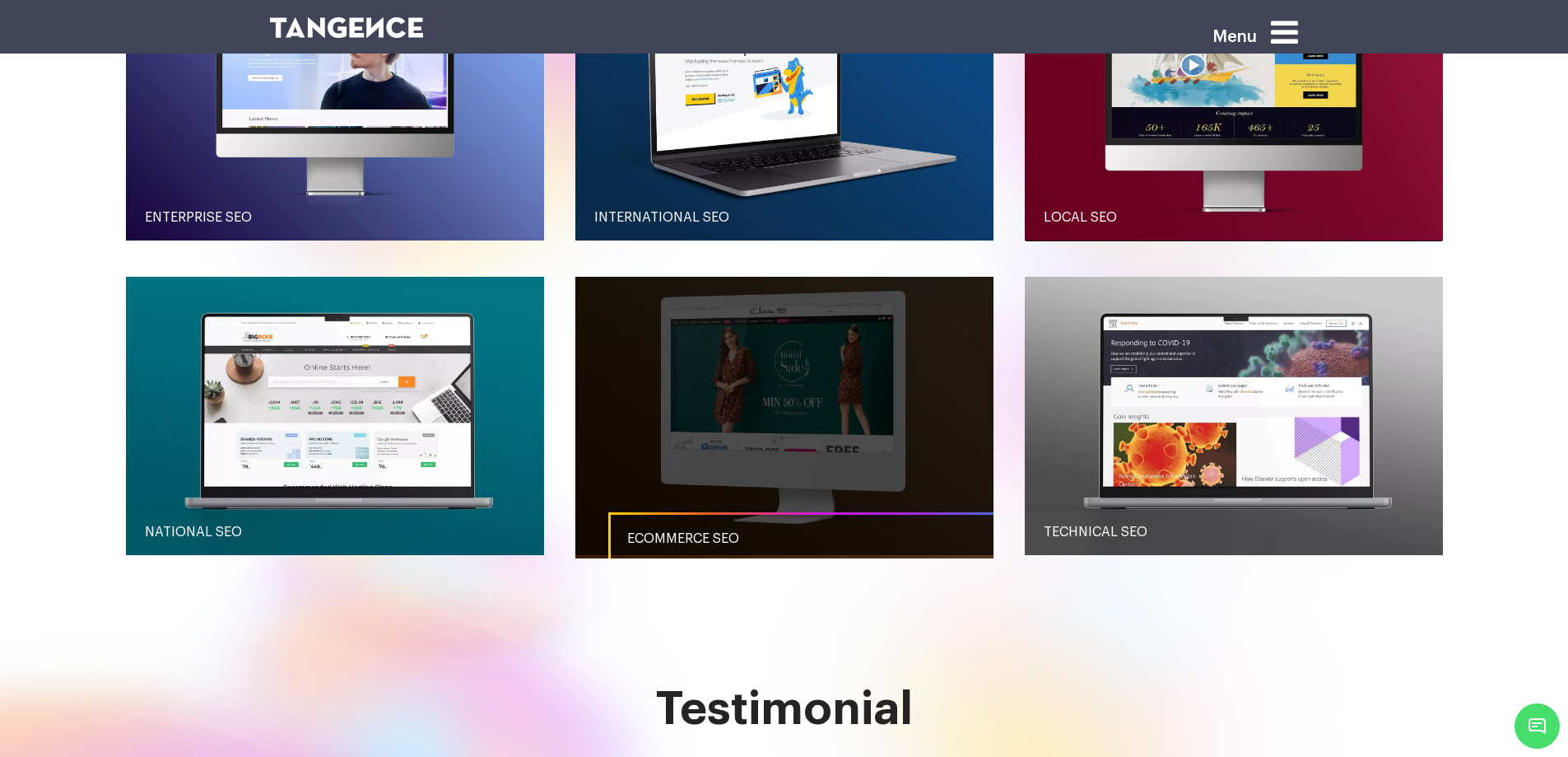
scroll to position [1989, 0]
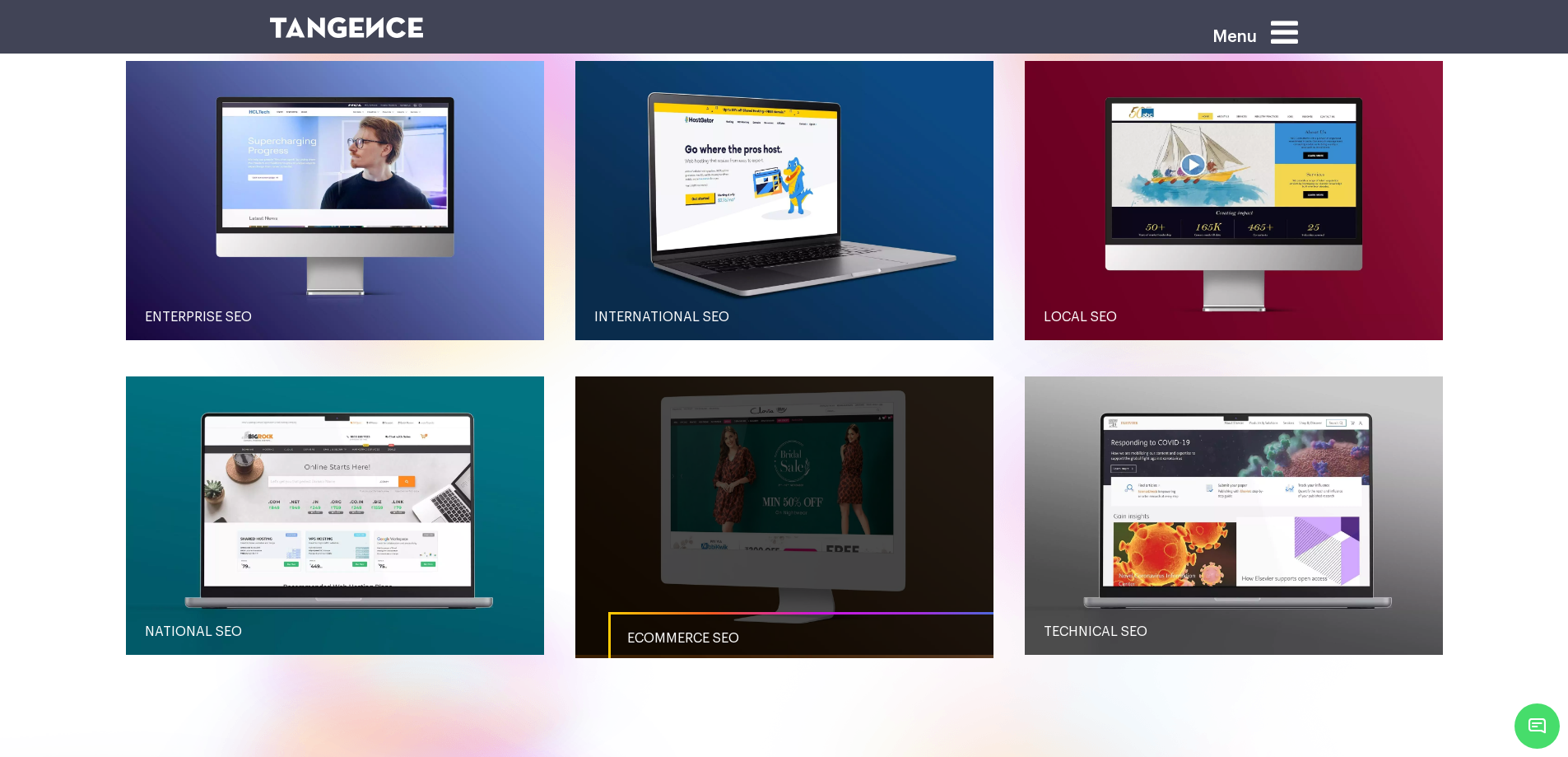
click at [847, 451] on link "button" at bounding box center [784, 516] width 418 height 279
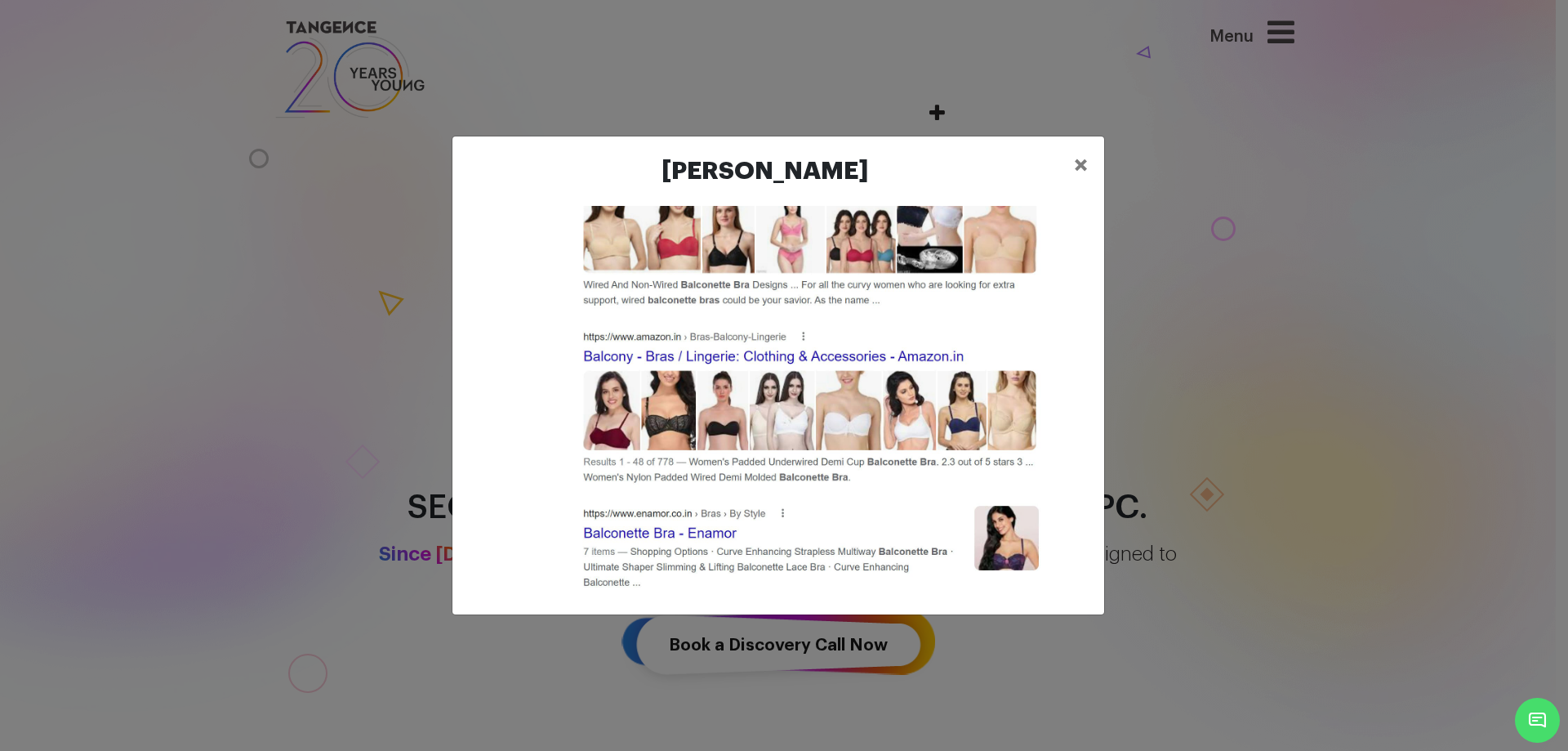
scroll to position [2996, 0]
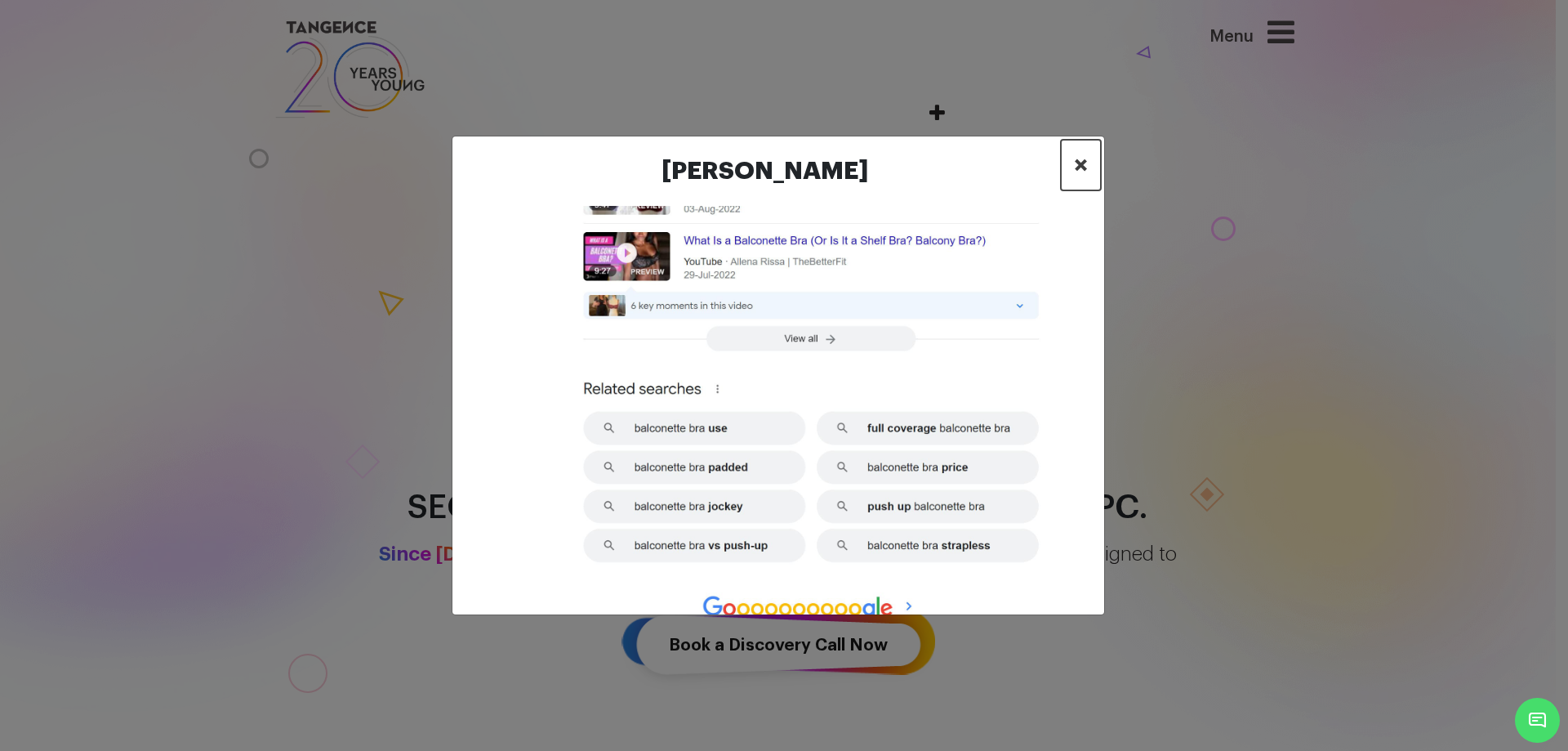
click at [1077, 160] on span "×" at bounding box center [1081, 165] width 14 height 24
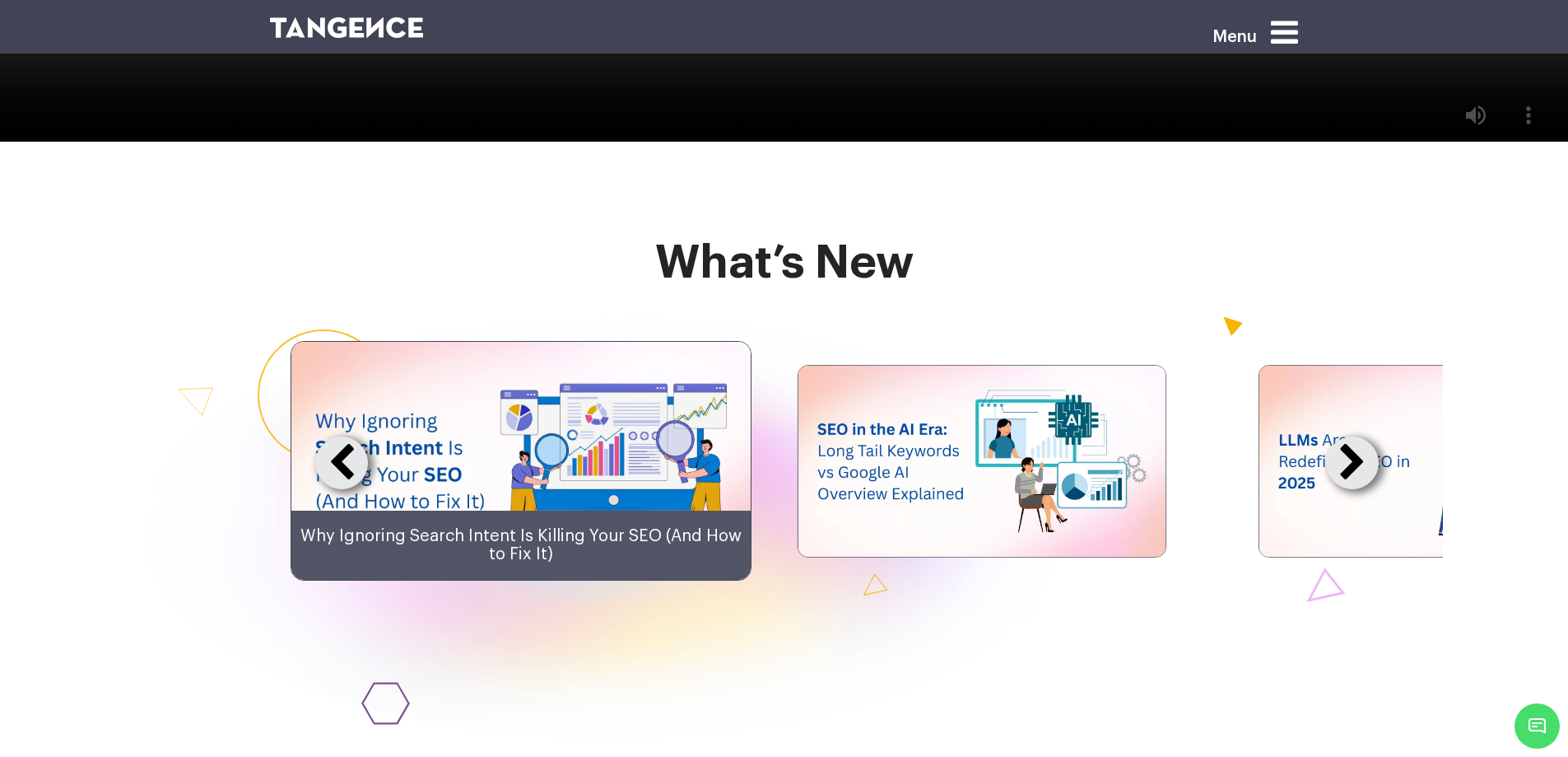
scroll to position [3951, 0]
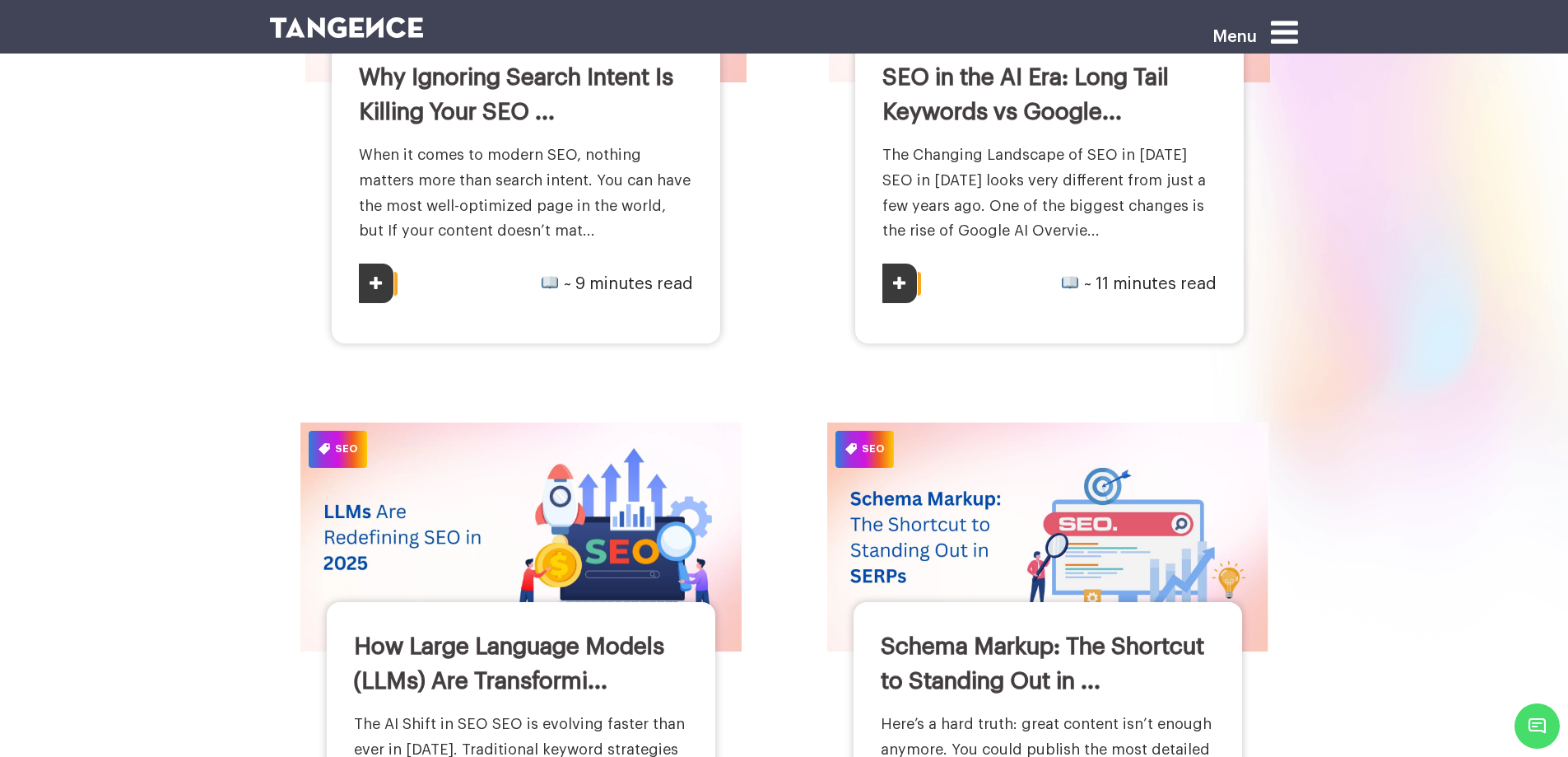
scroll to position [247, 0]
